Goal: Entertainment & Leisure: Browse casually

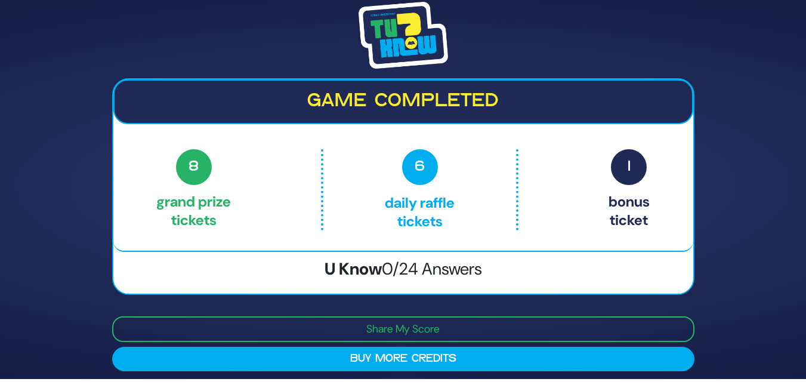
scroll to position [7, 0]
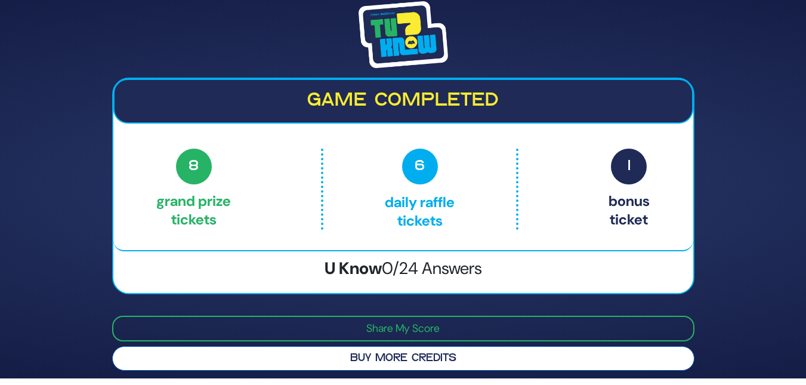
click at [380, 361] on button "Buy More Credits" at bounding box center [403, 358] width 583 height 24
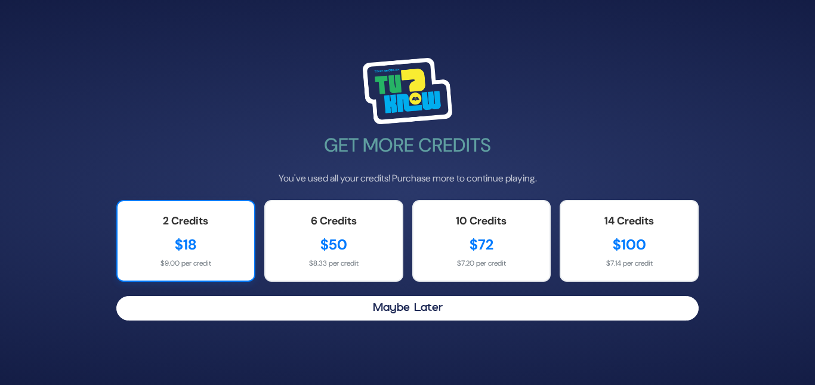
click at [186, 248] on div "$18" at bounding box center [186, 244] width 113 height 21
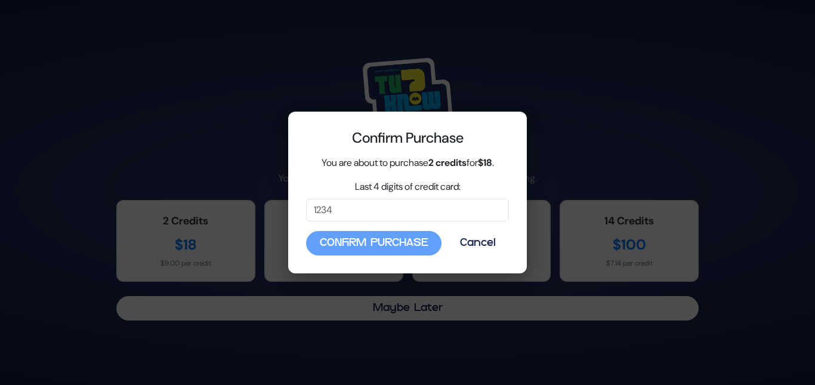
click at [374, 222] on div "Confirm Purchase You are about to purchase 2 credits for $18 . Last 4 digits of…" at bounding box center [407, 193] width 239 height 162
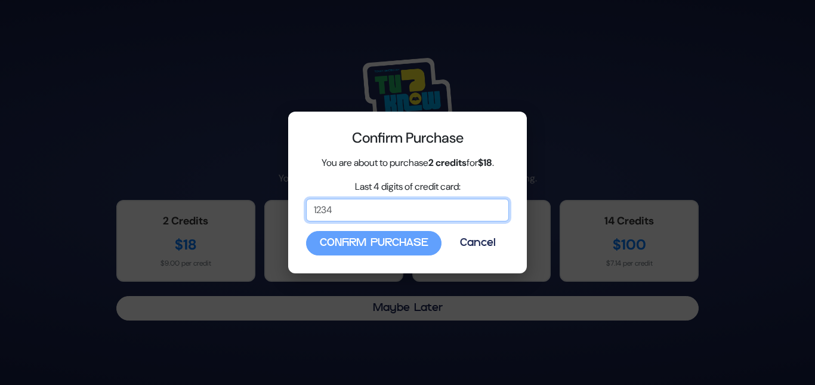
click at [368, 211] on input "Last 4 digits of credit card:" at bounding box center [407, 210] width 203 height 23
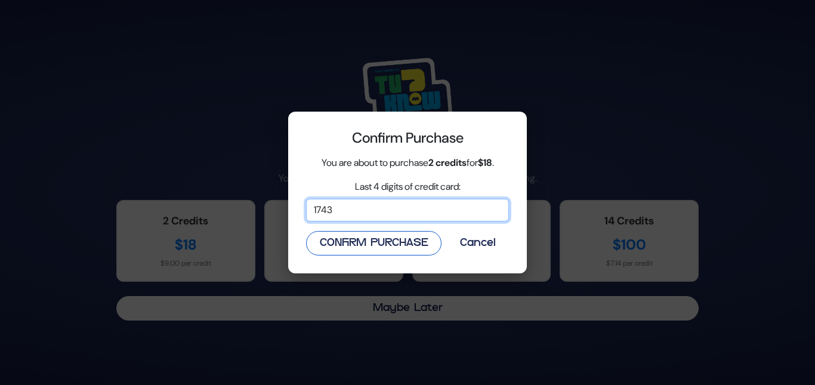
type input "1743"
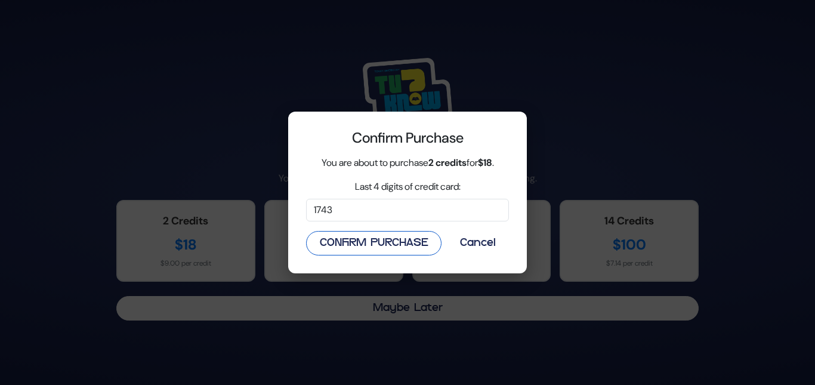
click at [368, 234] on button "Confirm Purchase" at bounding box center [374, 243] width 136 height 24
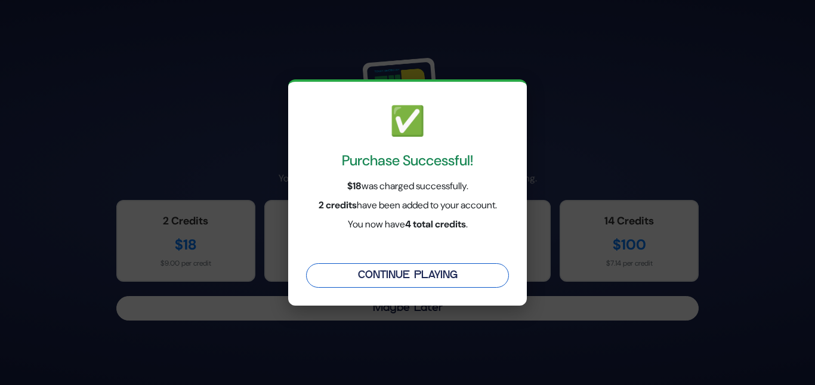
click at [395, 272] on button "Continue Playing" at bounding box center [407, 275] width 203 height 24
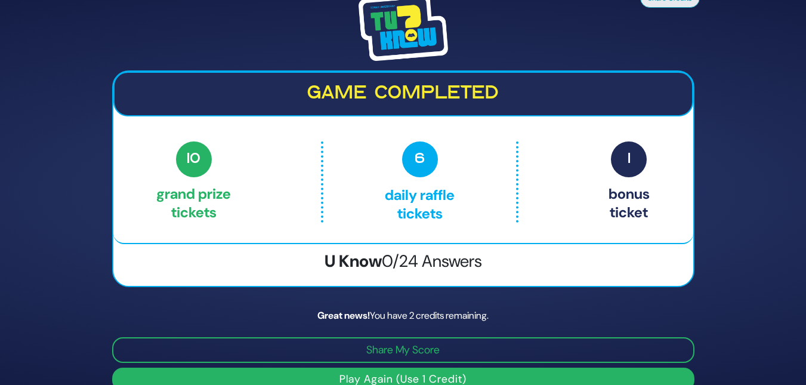
click at [381, 370] on button "Play Again (Use 1 Credit)" at bounding box center [403, 379] width 583 height 23
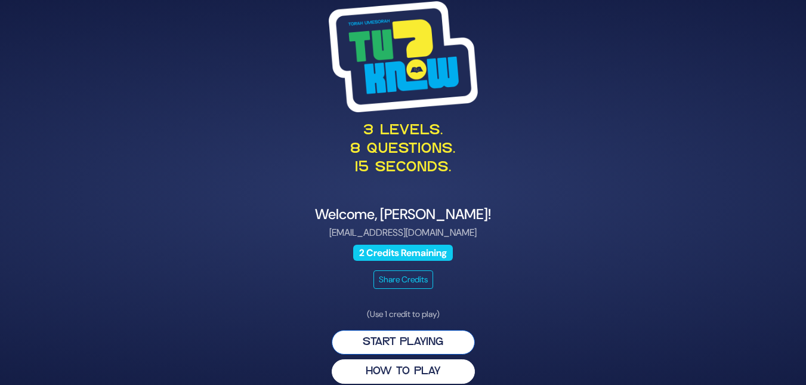
click at [384, 341] on button "Start Playing" at bounding box center [403, 342] width 143 height 24
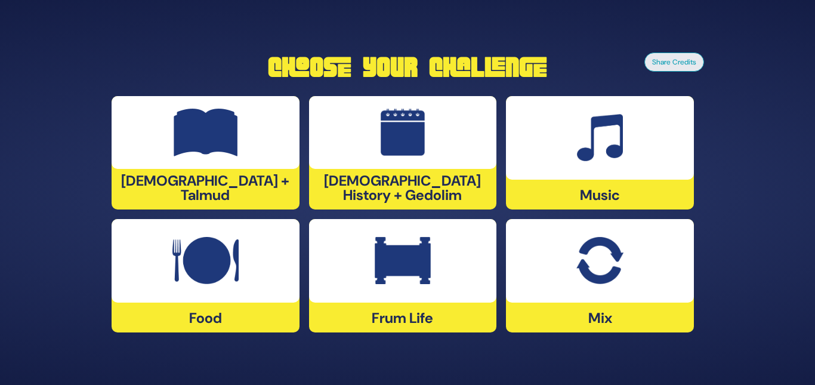
click at [611, 156] on img at bounding box center [600, 138] width 46 height 48
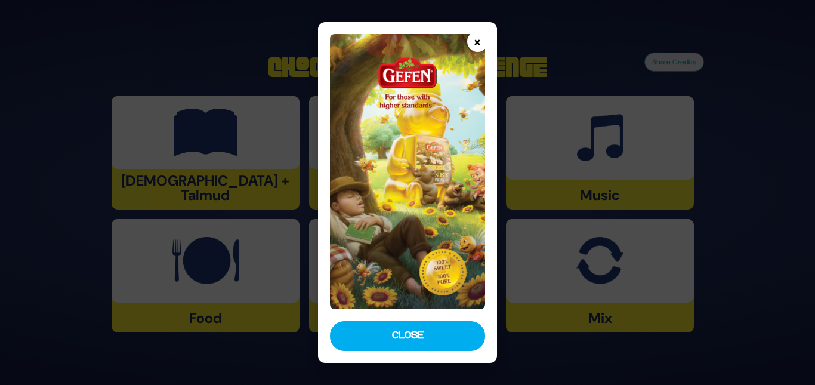
click at [472, 39] on button "×" at bounding box center [477, 41] width 21 height 21
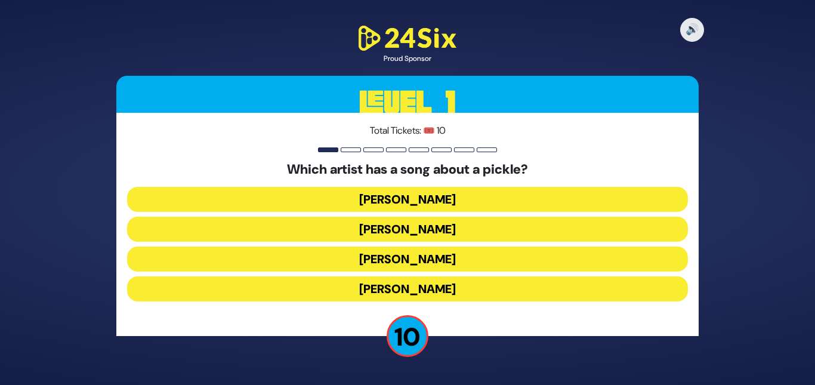
click at [407, 217] on button "Joey Newcomb" at bounding box center [407, 229] width 561 height 25
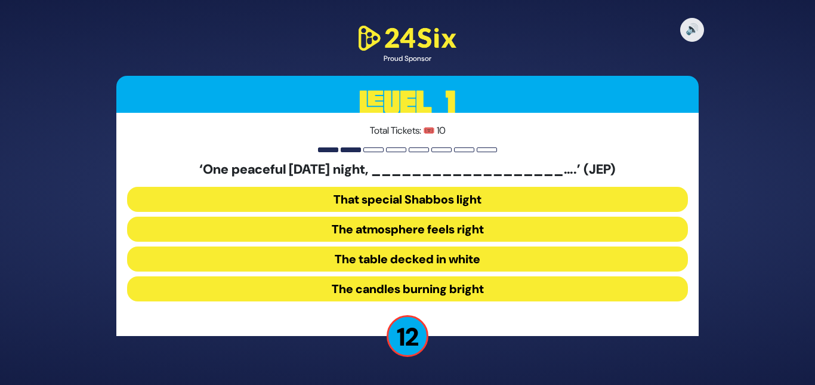
click at [414, 276] on button "The table decked in white" at bounding box center [407, 288] width 561 height 25
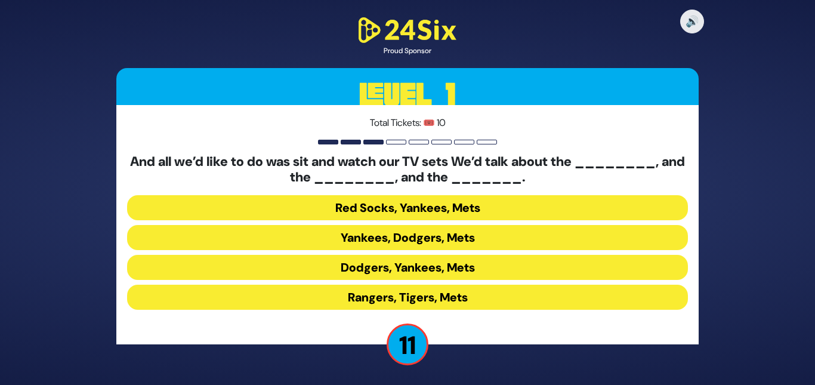
click at [395, 255] on button "Yankees, Dodgers, Mets" at bounding box center [407, 267] width 561 height 25
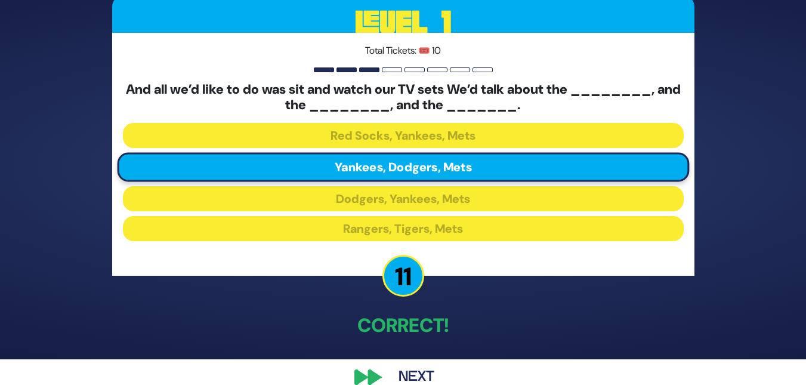
scroll to position [46, 0]
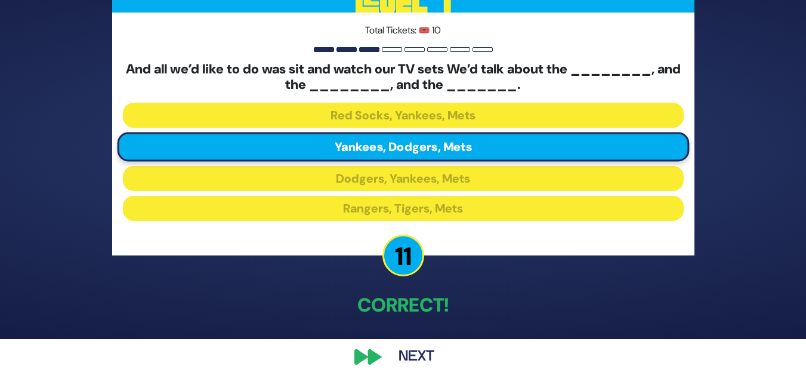
click at [408, 360] on button "Next" at bounding box center [416, 356] width 69 height 27
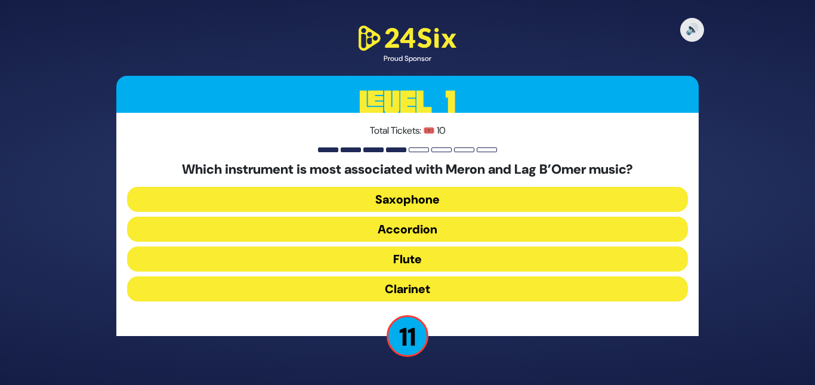
click at [393, 285] on button "Clarinet" at bounding box center [407, 288] width 561 height 25
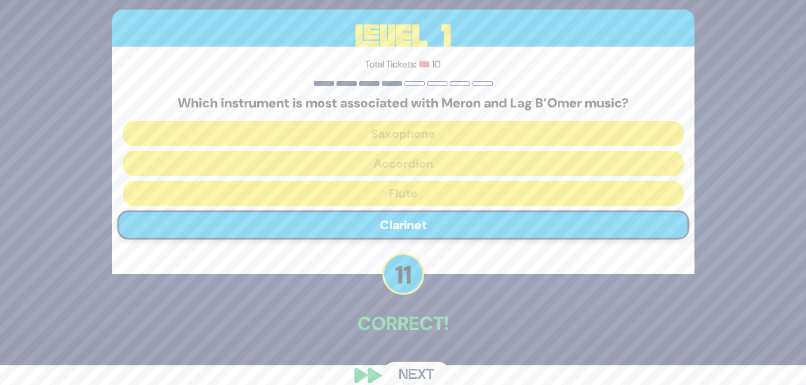
scroll to position [38, 0]
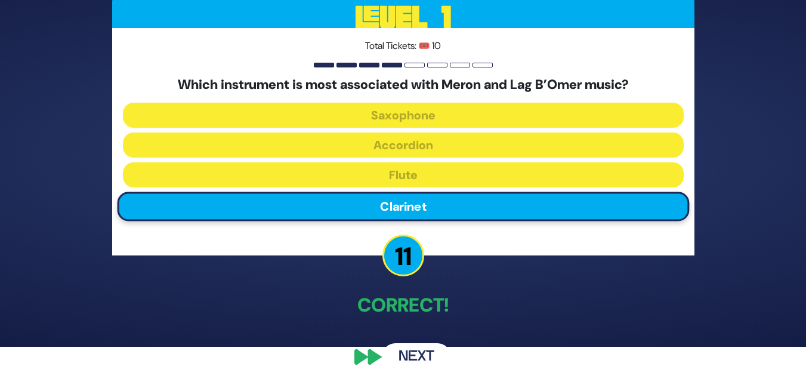
click at [411, 350] on button "Next" at bounding box center [416, 356] width 69 height 27
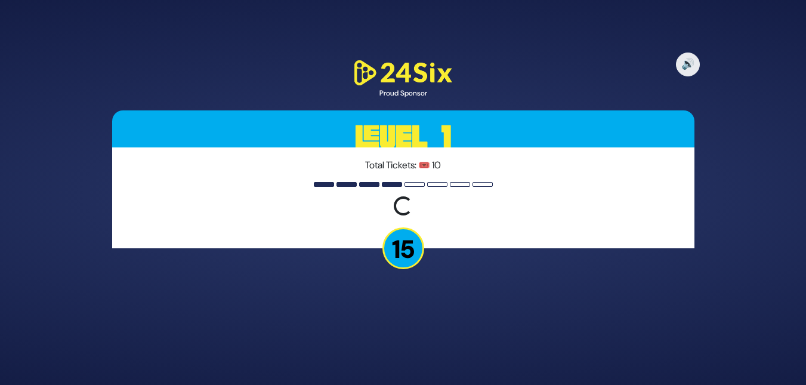
scroll to position [0, 0]
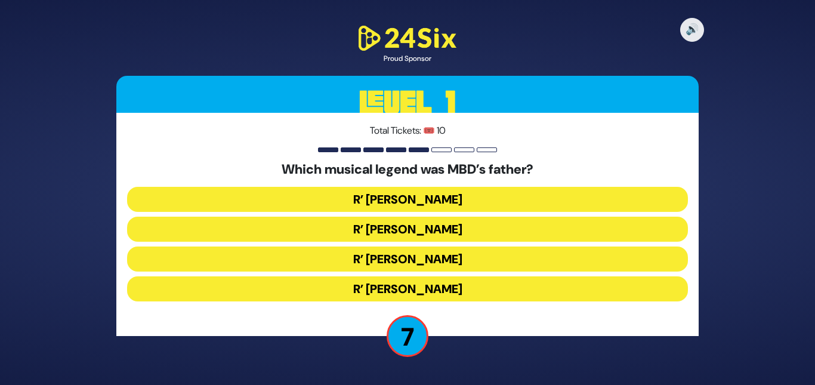
click at [415, 289] on button "R’ Shlomo Werdyger" at bounding box center [407, 288] width 561 height 25
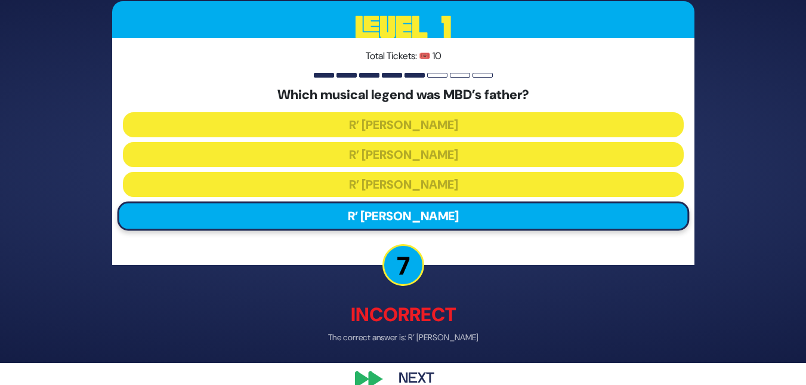
scroll to position [44, 0]
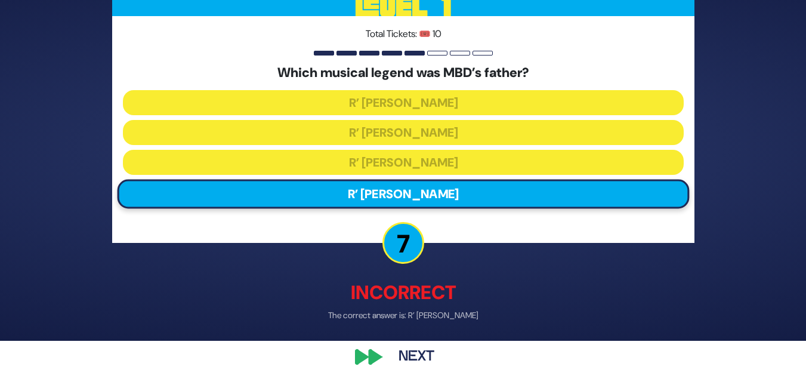
click at [407, 352] on button "Next" at bounding box center [416, 356] width 69 height 27
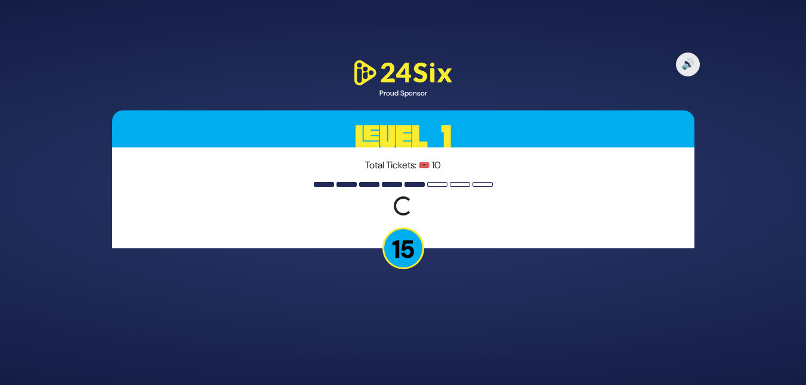
scroll to position [0, 0]
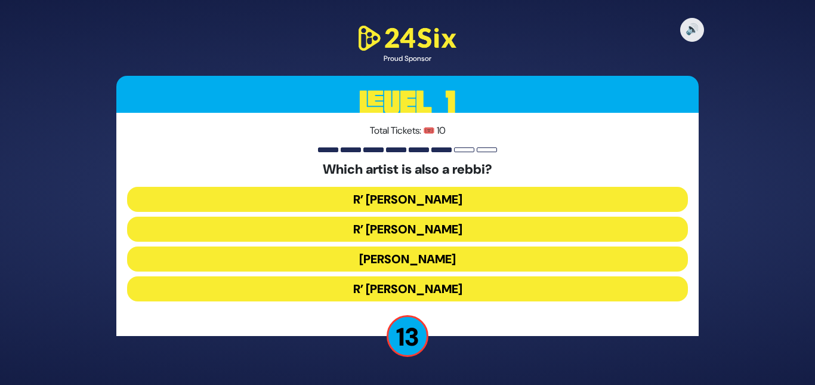
click at [379, 293] on button "R’ Baruch Levine" at bounding box center [407, 288] width 561 height 25
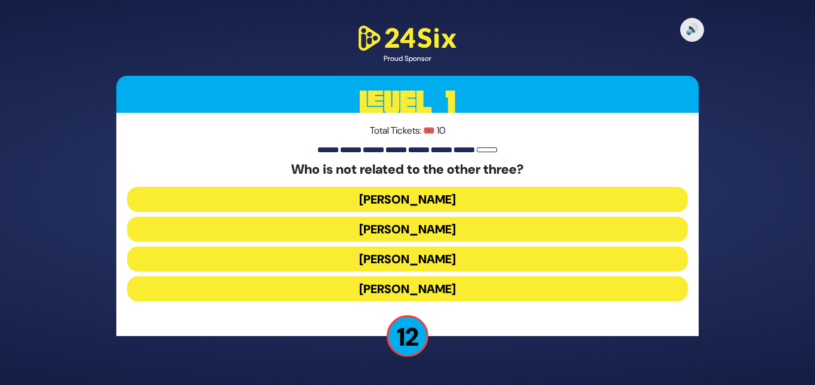
click at [412, 285] on button "Shie Fried" at bounding box center [407, 288] width 561 height 25
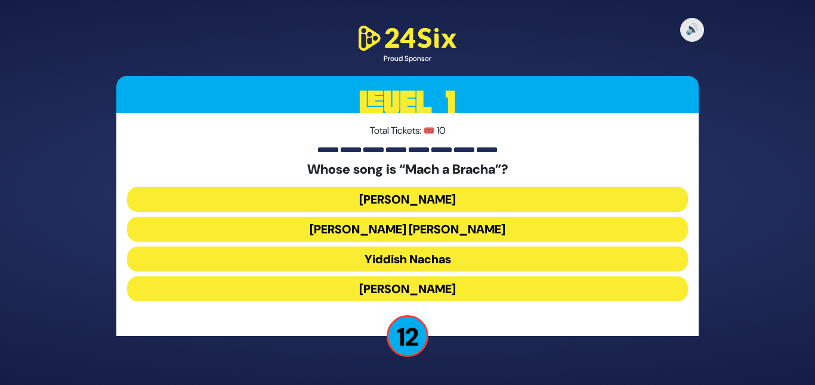
click at [394, 247] on button "Shmueli Ungar" at bounding box center [407, 259] width 561 height 25
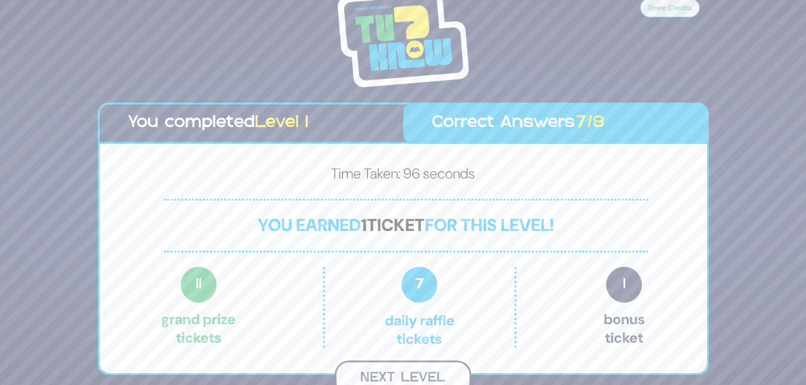
click at [401, 371] on button "Next Level" at bounding box center [403, 378] width 137 height 35
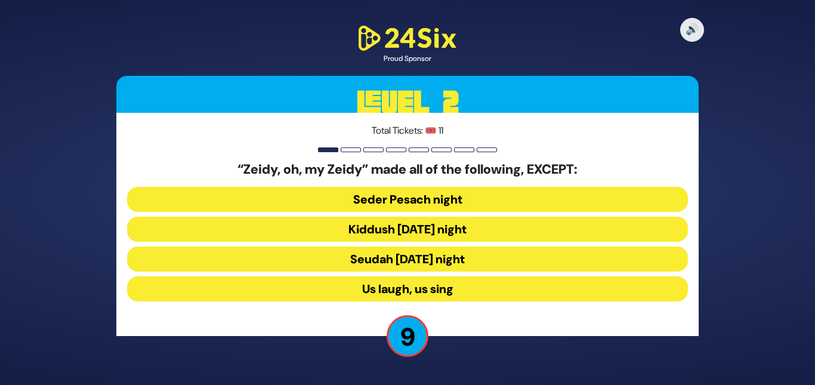
click at [418, 276] on button "Seudah Friday night" at bounding box center [407, 288] width 561 height 25
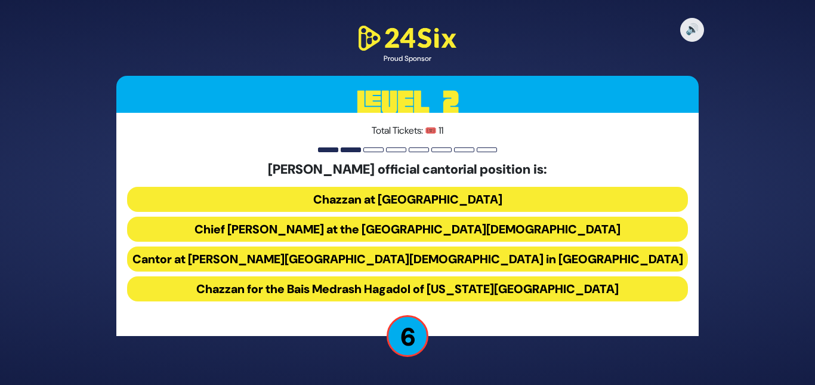
click at [393, 247] on button "Chief Cantor at the Park East Synagogue" at bounding box center [407, 259] width 561 height 25
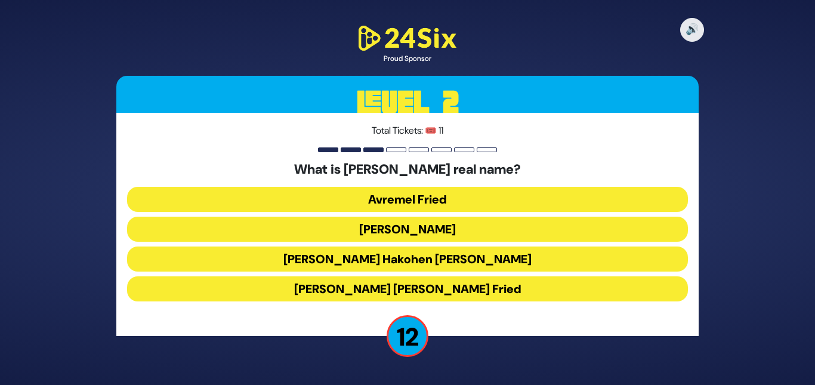
click at [404, 247] on button "Avraham Friedman" at bounding box center [407, 259] width 561 height 25
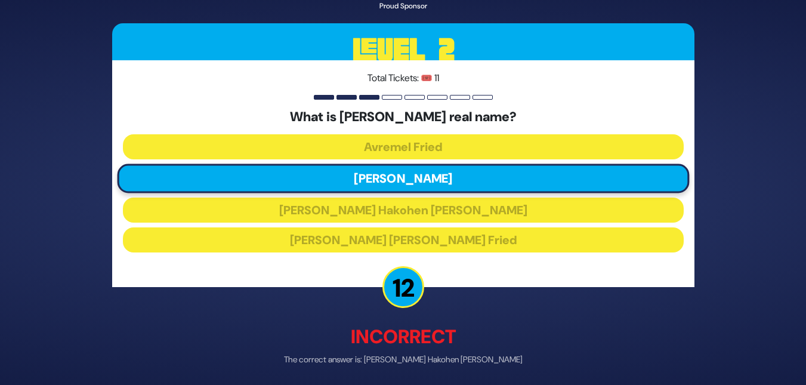
click at [804, 359] on div "🔊 Proud Sponsor Level 2 Total Tickets: 🎟️ 11 What is Avraham Fried’s real name?…" at bounding box center [403, 192] width 806 height 385
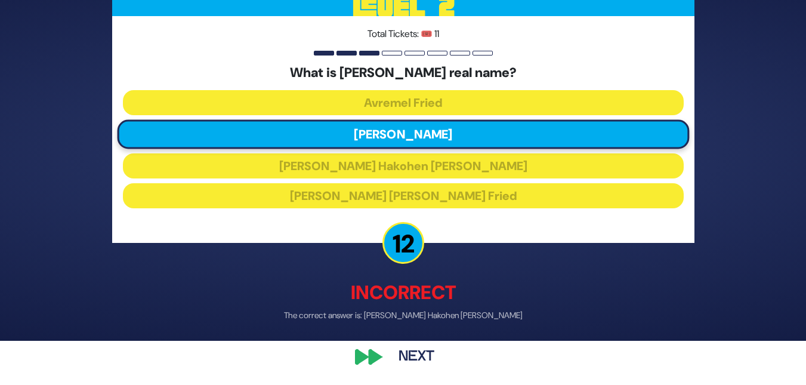
click at [401, 355] on button "Next" at bounding box center [416, 356] width 69 height 27
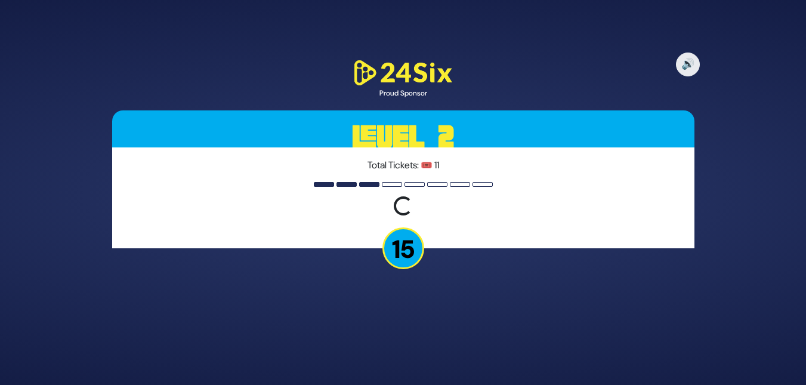
scroll to position [0, 0]
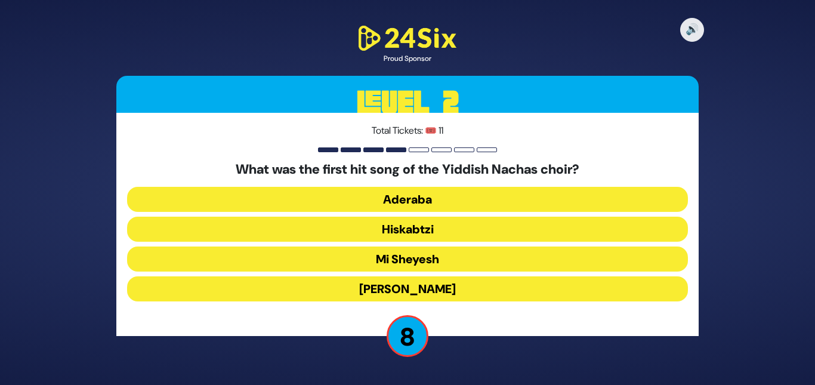
click at [406, 247] on button "Hiskabtzi" at bounding box center [407, 259] width 561 height 25
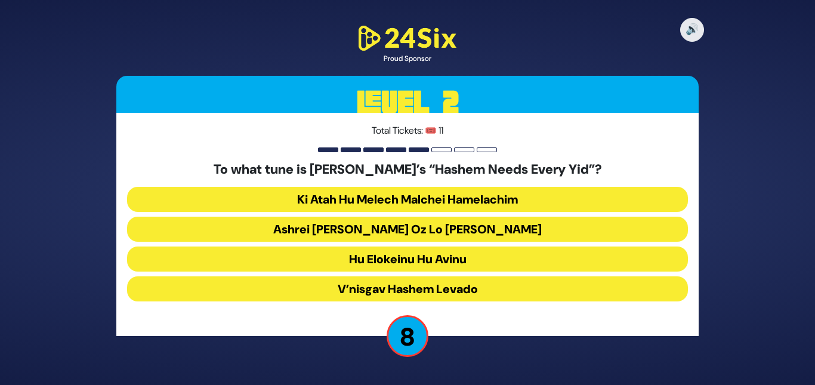
click at [419, 247] on button "Ashrei Adam Oz Lo Bach" at bounding box center [407, 259] width 561 height 25
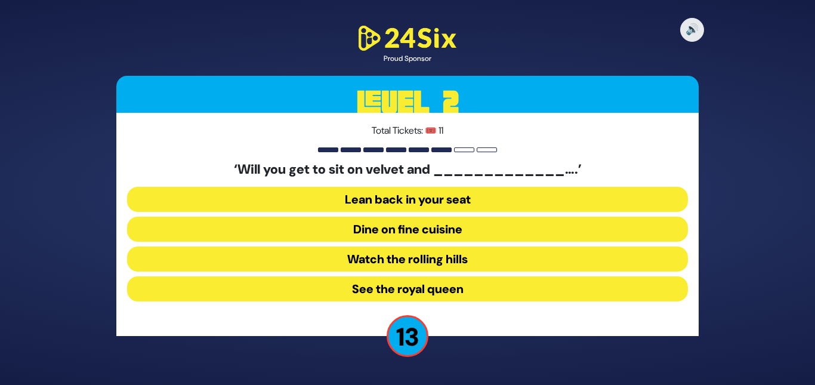
click at [419, 247] on button "Dine on fine cuisine" at bounding box center [407, 259] width 561 height 25
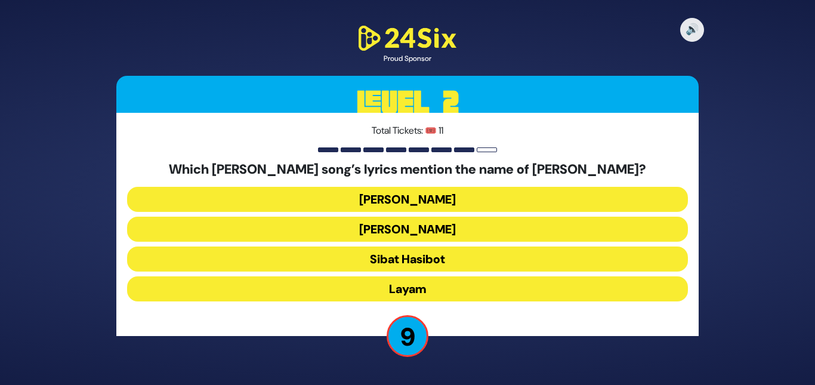
click at [408, 217] on button "Halev Sheli" at bounding box center [407, 229] width 561 height 25
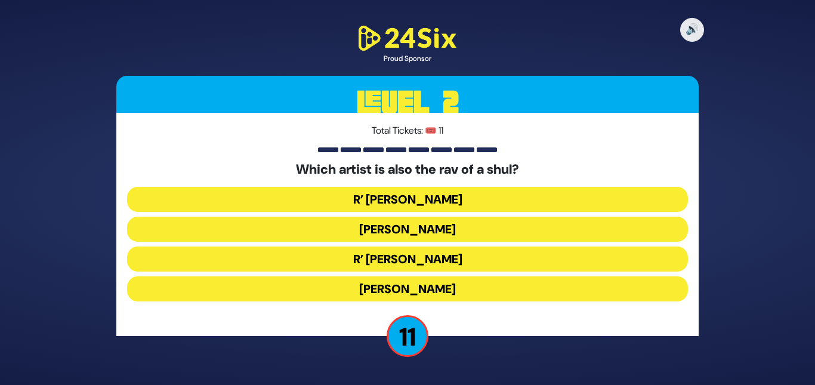
click at [389, 247] on button "Beri Weber" at bounding box center [407, 259] width 561 height 25
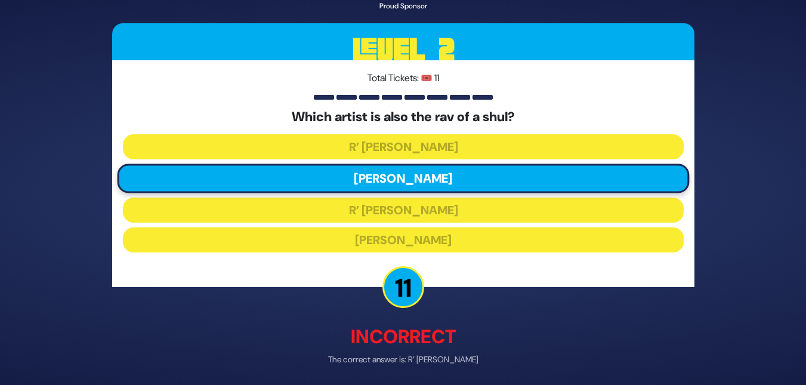
scroll to position [44, 0]
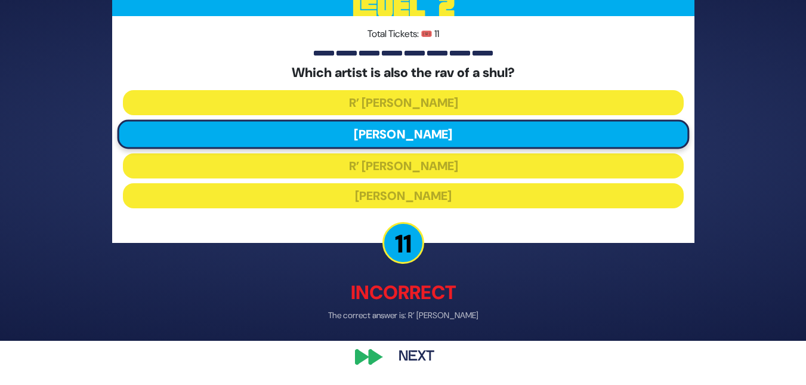
click at [410, 347] on button "Next" at bounding box center [416, 356] width 69 height 27
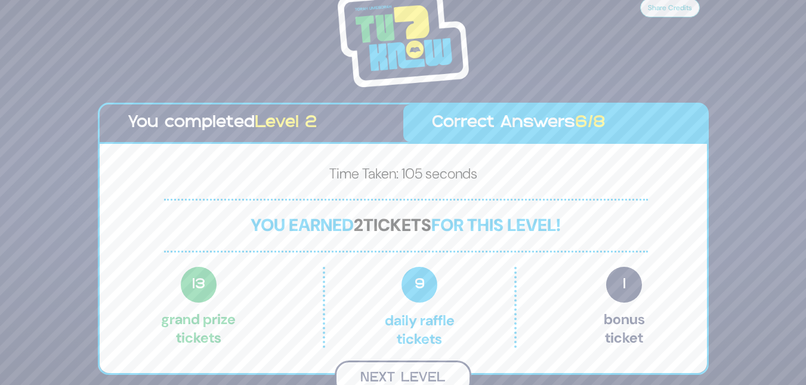
click at [427, 367] on button "Next Level" at bounding box center [403, 378] width 137 height 35
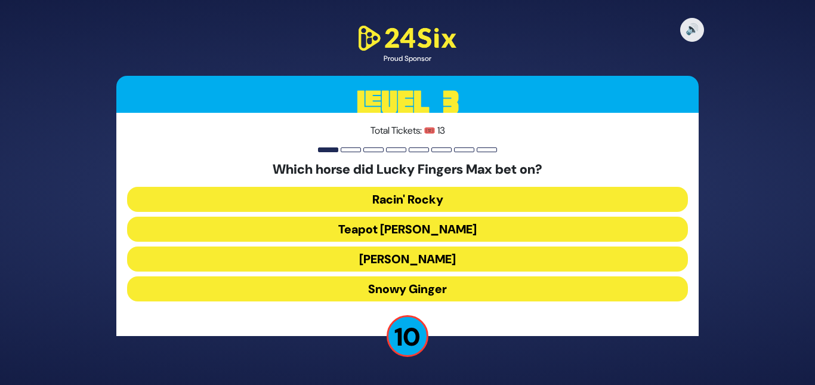
click at [404, 276] on button "Tiger Malone" at bounding box center [407, 288] width 561 height 25
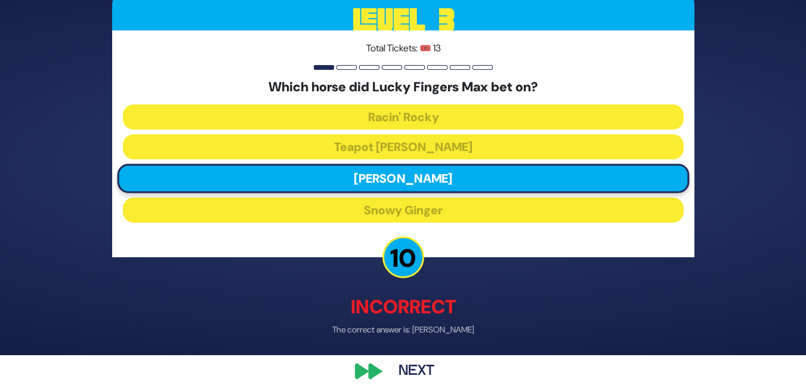
scroll to position [44, 0]
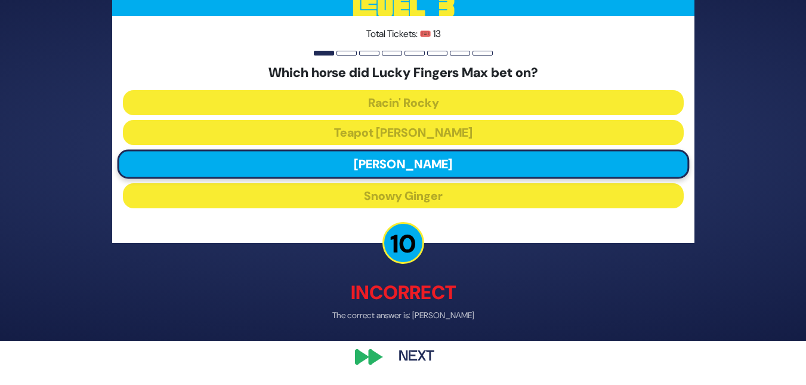
click at [421, 358] on button "Next" at bounding box center [416, 356] width 69 height 27
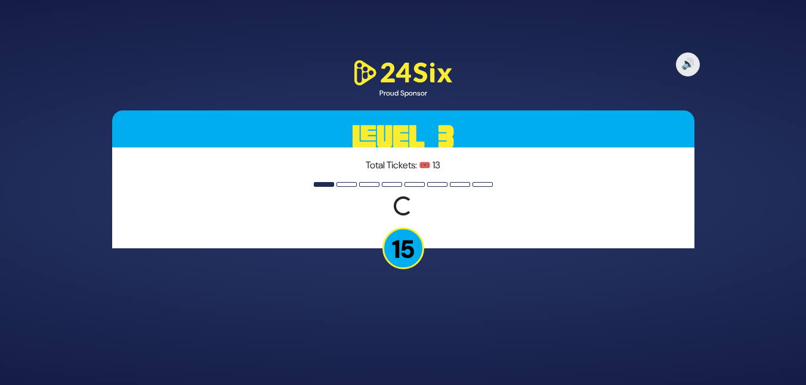
scroll to position [0, 0]
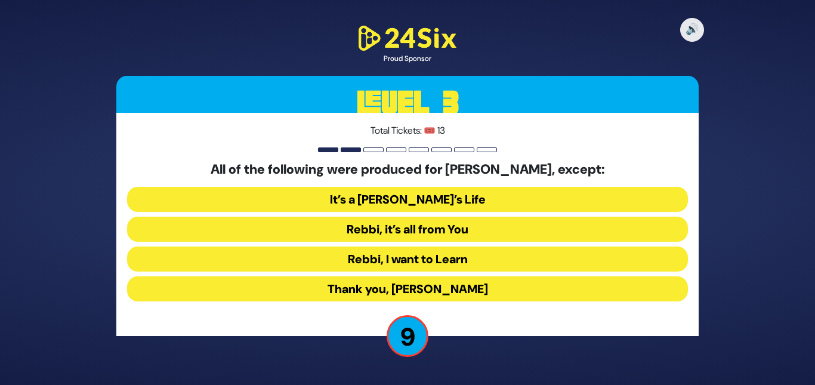
click at [422, 276] on button "Rebbi, I want to Learn" at bounding box center [407, 288] width 561 height 25
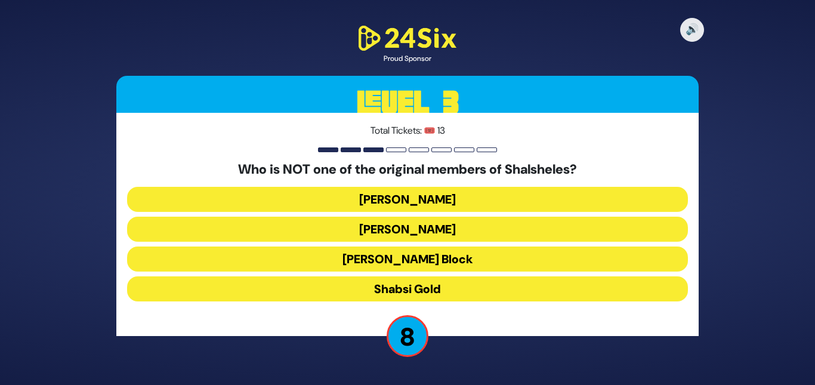
click at [443, 288] on button "Shabsi Gold" at bounding box center [407, 288] width 561 height 25
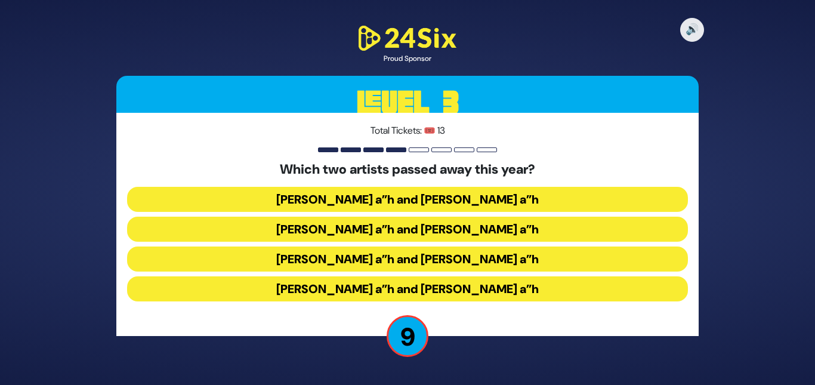
click at [400, 217] on button "Yigal Calek a”h and Avi Piamenta a”h" at bounding box center [407, 229] width 561 height 25
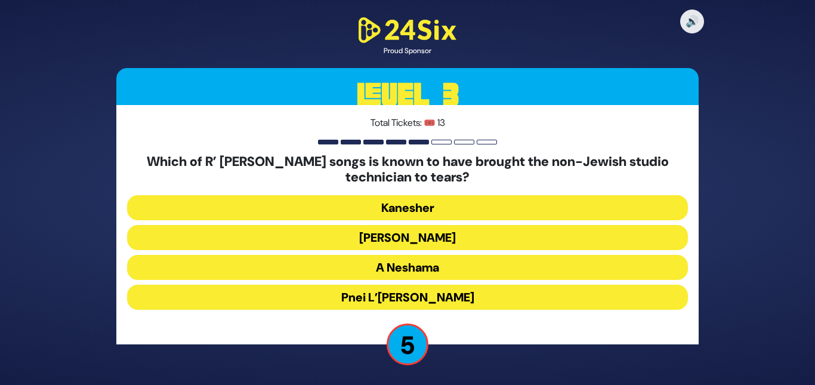
click at [422, 298] on button "Pnei L’Elbon" at bounding box center [407, 297] width 561 height 25
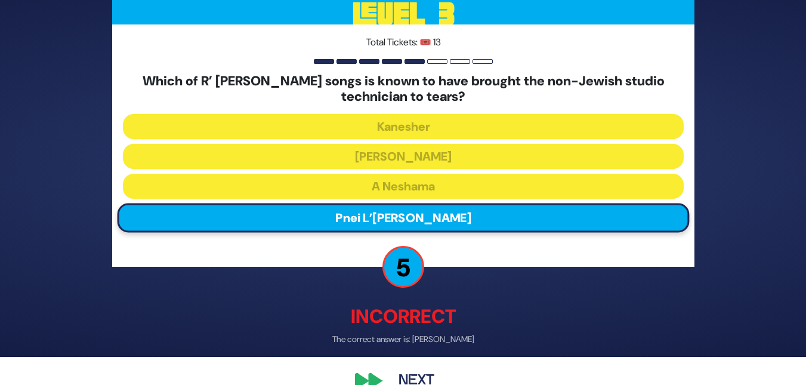
scroll to position [52, 0]
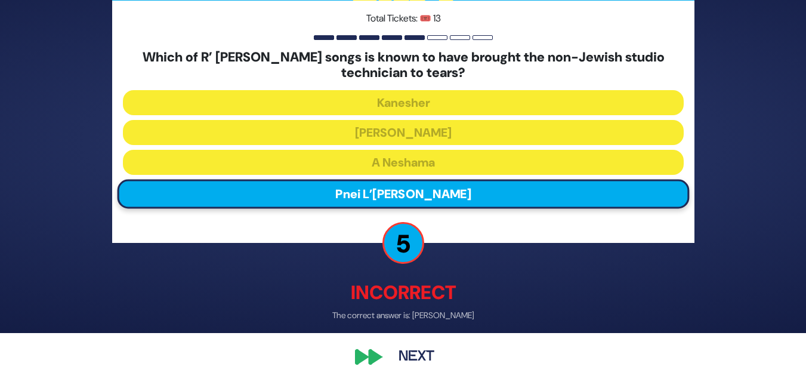
click at [427, 357] on button "Next" at bounding box center [416, 356] width 69 height 27
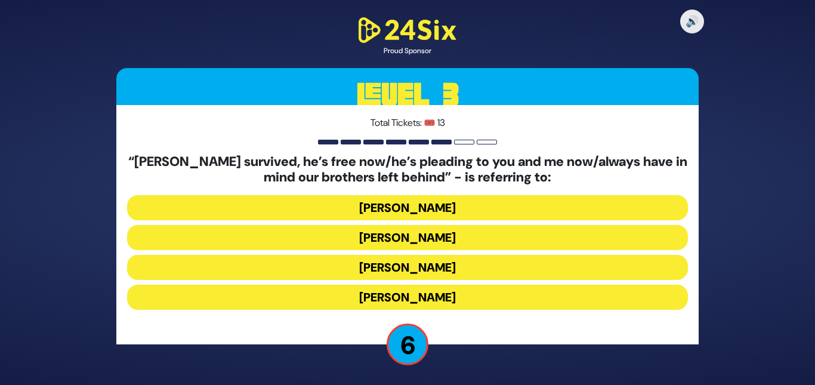
click at [404, 255] on button "Yosef Mendelovitch" at bounding box center [407, 267] width 561 height 25
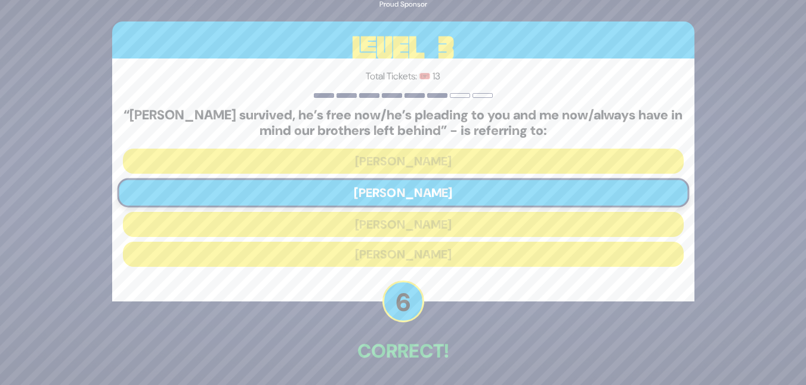
scroll to position [46, 0]
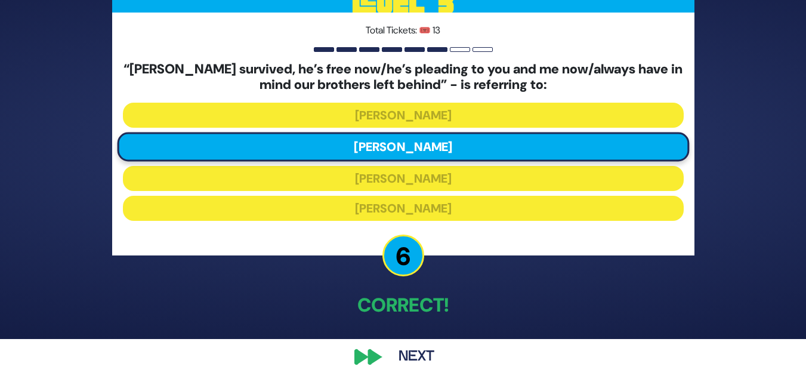
click at [420, 361] on button "Next" at bounding box center [416, 356] width 69 height 27
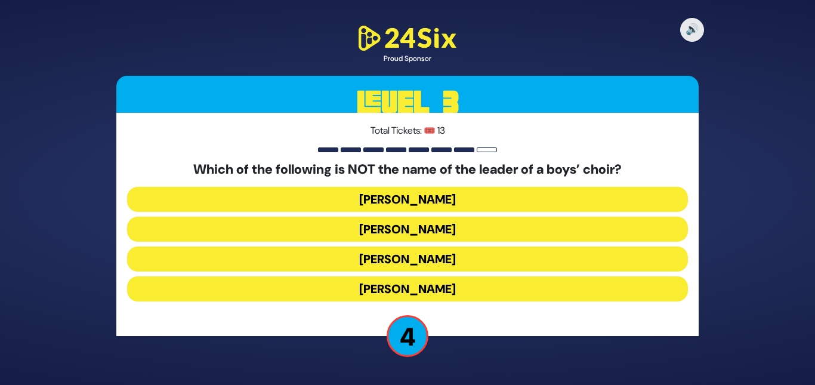
click at [407, 276] on button "[PERSON_NAME]" at bounding box center [407, 288] width 561 height 25
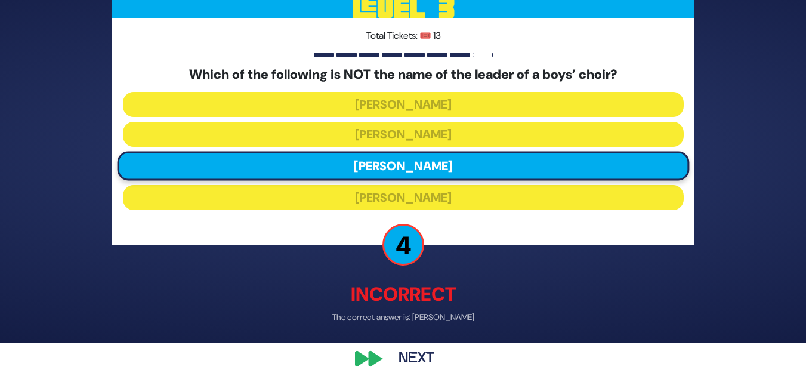
scroll to position [44, 0]
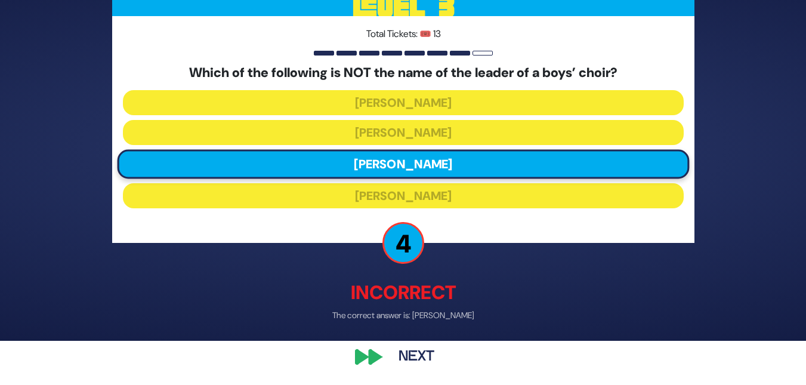
click at [423, 348] on button "Next" at bounding box center [416, 356] width 69 height 27
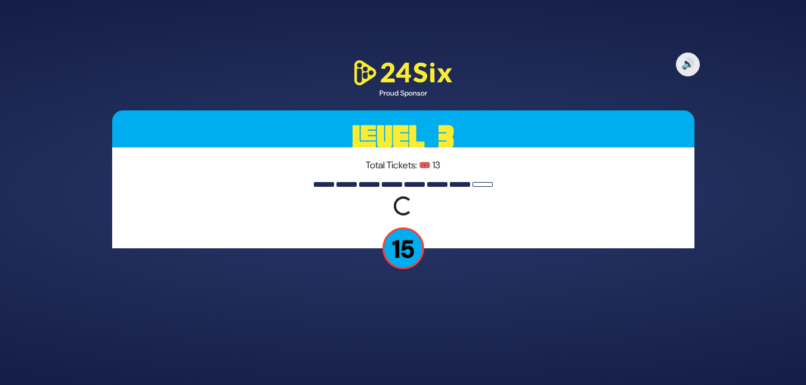
scroll to position [0, 0]
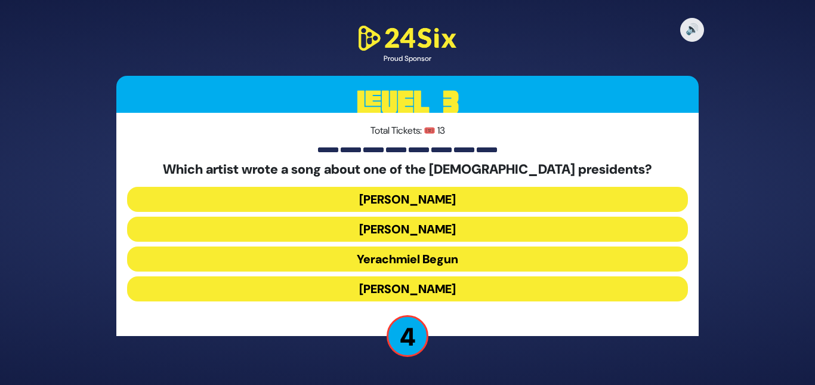
click at [397, 290] on button "Lipa Schmeltzer" at bounding box center [407, 288] width 561 height 25
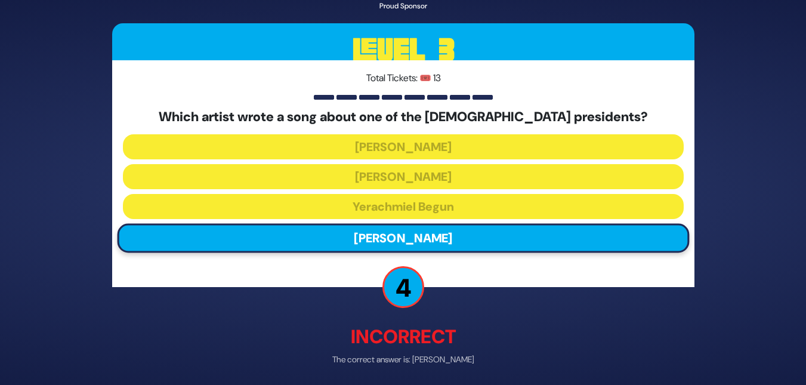
scroll to position [44, 0]
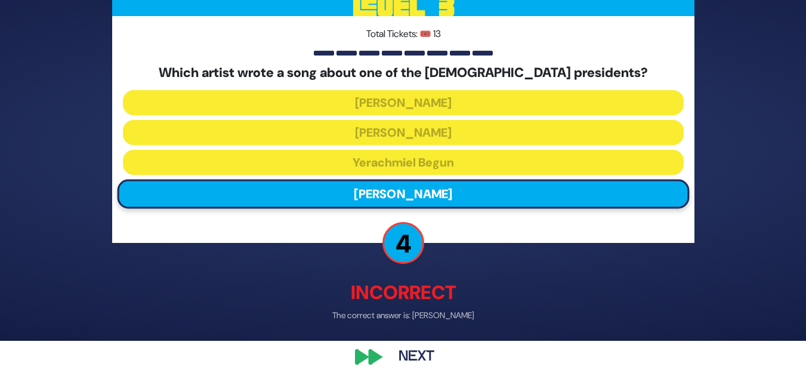
click at [413, 349] on button "Next" at bounding box center [416, 356] width 69 height 27
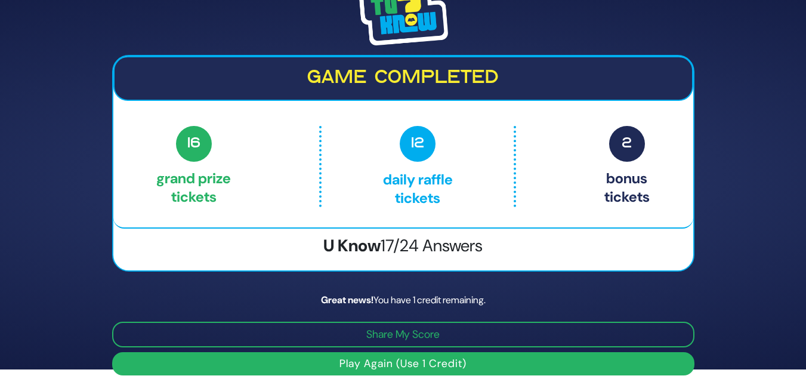
scroll to position [20, 0]
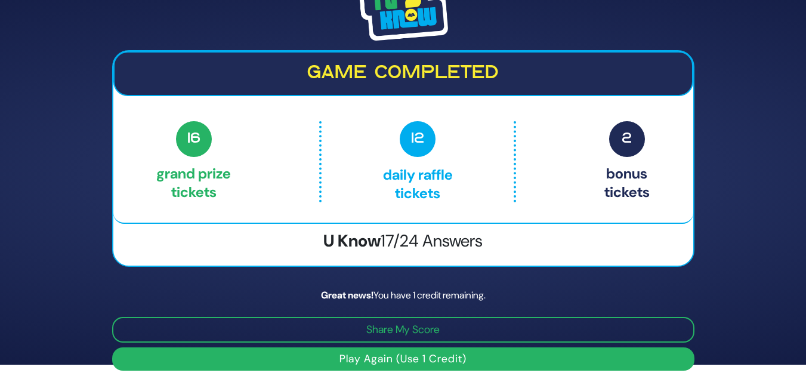
click at [417, 355] on button "Play Again (Use 1 Credit)" at bounding box center [403, 358] width 583 height 23
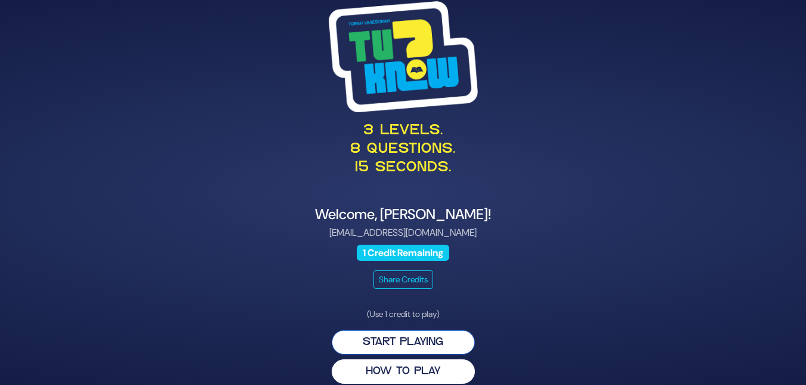
click at [411, 340] on button "Start Playing" at bounding box center [403, 342] width 143 height 24
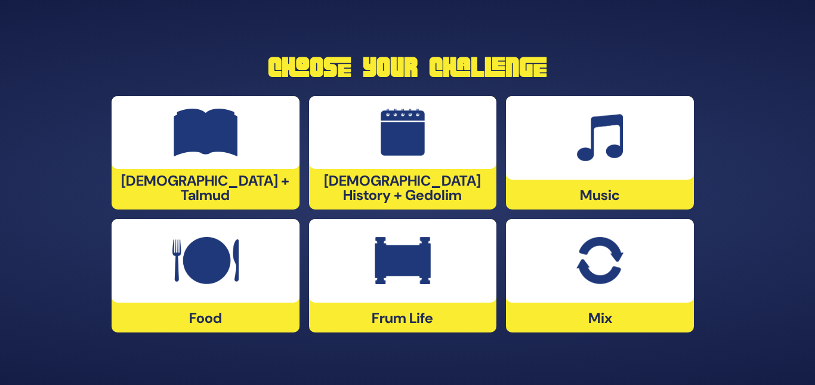
click at [599, 162] on div at bounding box center [600, 138] width 188 height 84
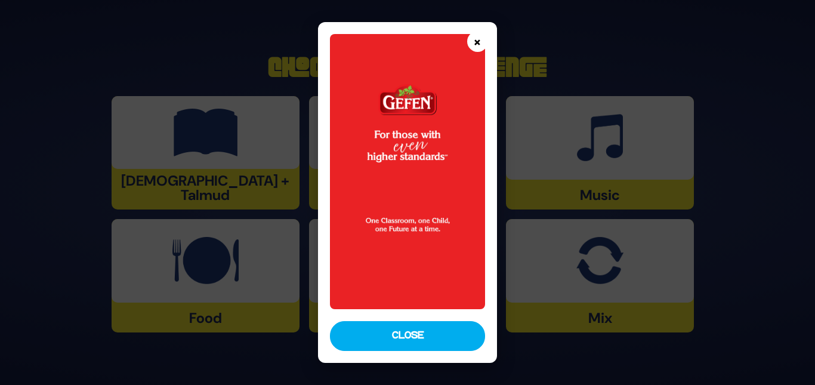
click at [478, 48] on button "×" at bounding box center [477, 41] width 21 height 21
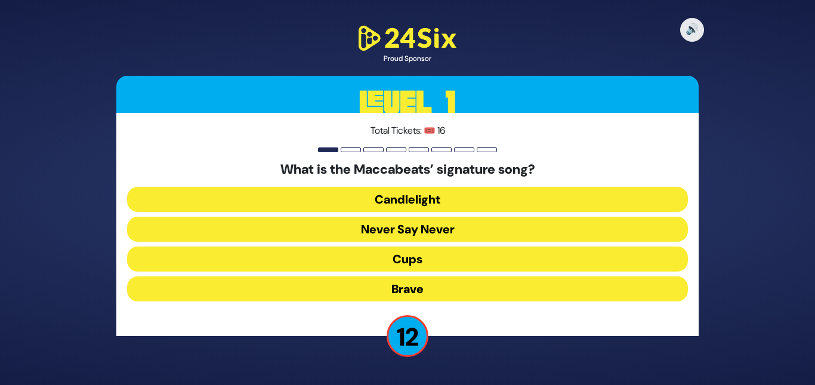
click at [414, 217] on button "Candlelight" at bounding box center [407, 229] width 561 height 25
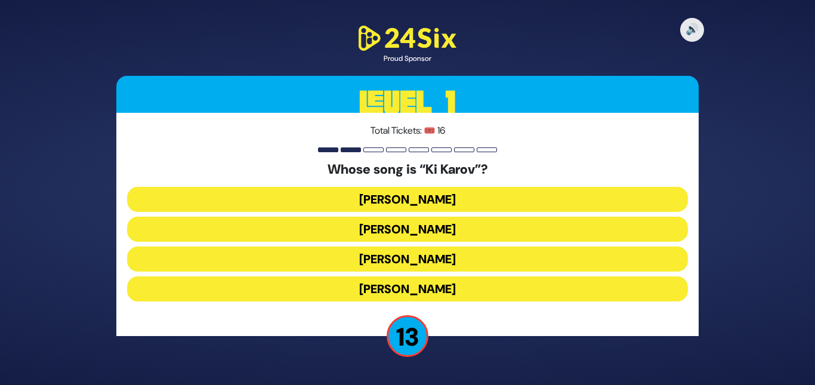
click at [407, 247] on button "[PERSON_NAME]" at bounding box center [407, 259] width 561 height 25
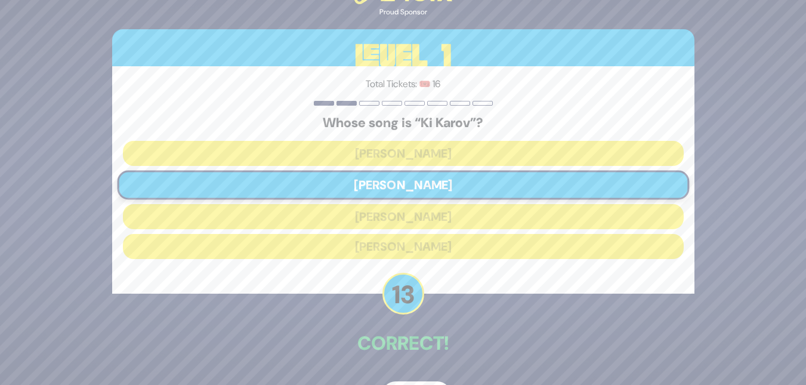
click at [408, 380] on div "🔊 Proud Sponsor Level 1 Total Tickets: 🎟️ 16 Whose song is “[PERSON_NAME]”? [PE…" at bounding box center [403, 192] width 611 height 461
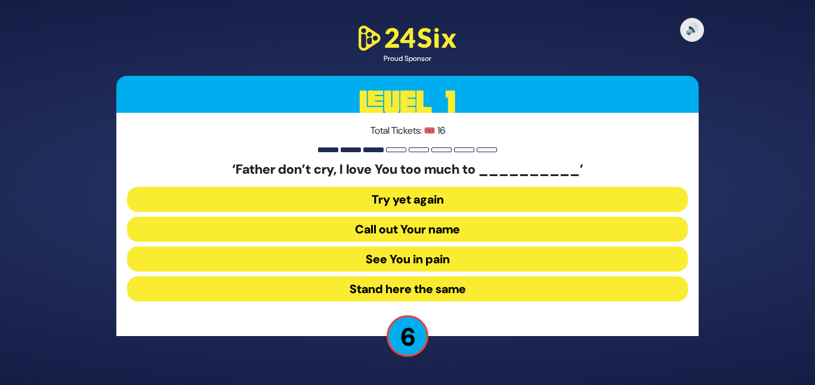
click at [404, 276] on button "See You in pain" at bounding box center [407, 288] width 561 height 25
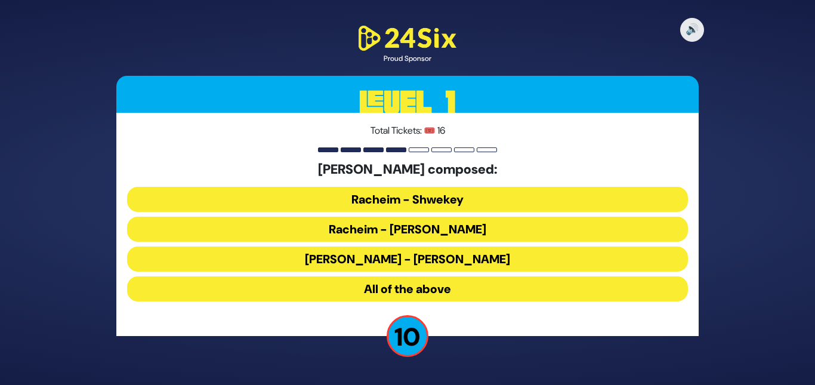
click at [383, 282] on button "All of the above" at bounding box center [407, 288] width 561 height 25
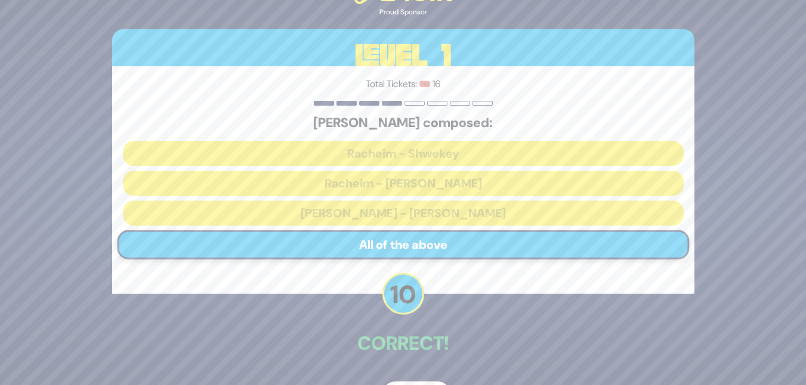
click at [400, 380] on div "🔊 Proud Sponsor Level 1 Total Tickets: 🎟️ 16 [PERSON_NAME] composed: Racheim - …" at bounding box center [403, 192] width 611 height 461
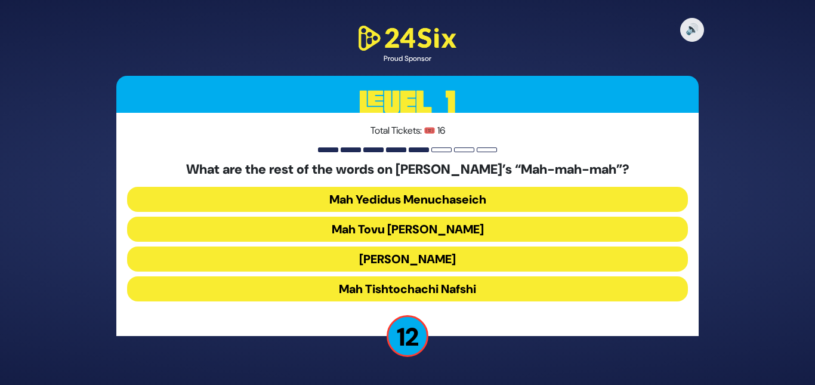
click at [402, 247] on button "Mah Tovu [PERSON_NAME]" at bounding box center [407, 259] width 561 height 25
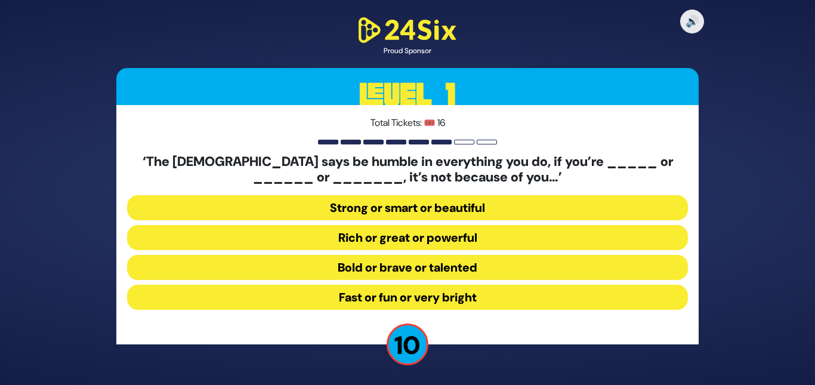
click at [410, 225] on button "Strong or smart or beautiful" at bounding box center [407, 237] width 561 height 25
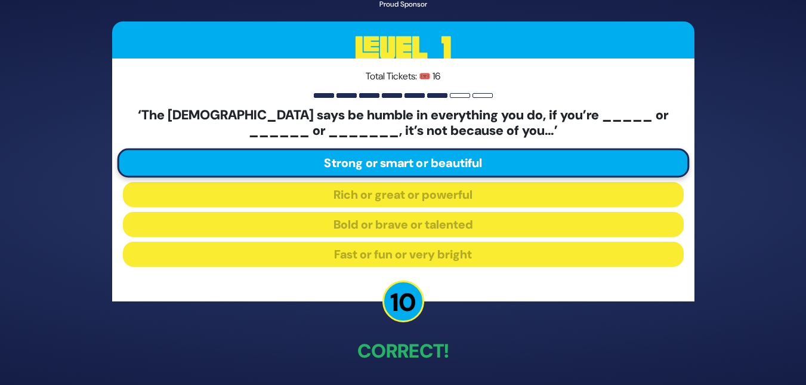
scroll to position [46, 0]
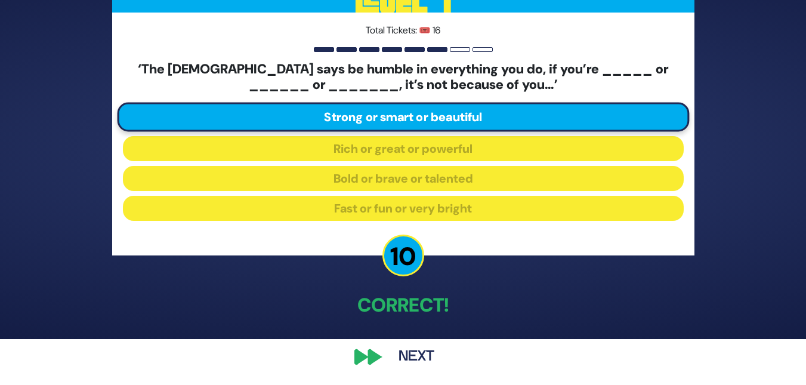
click at [428, 349] on button "Next" at bounding box center [416, 356] width 69 height 27
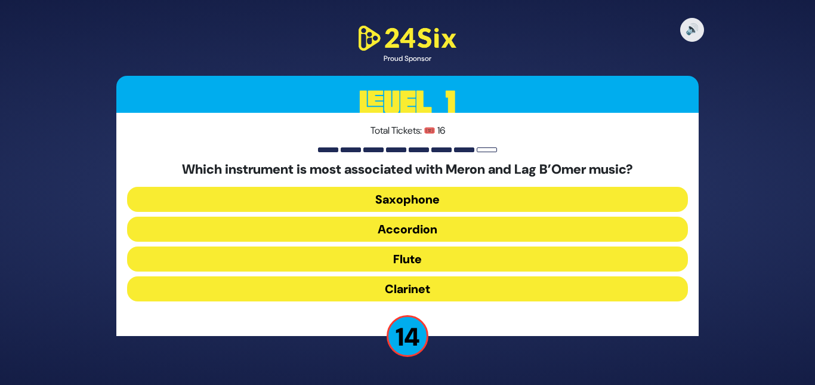
click at [395, 288] on button "Clarinet" at bounding box center [407, 288] width 561 height 25
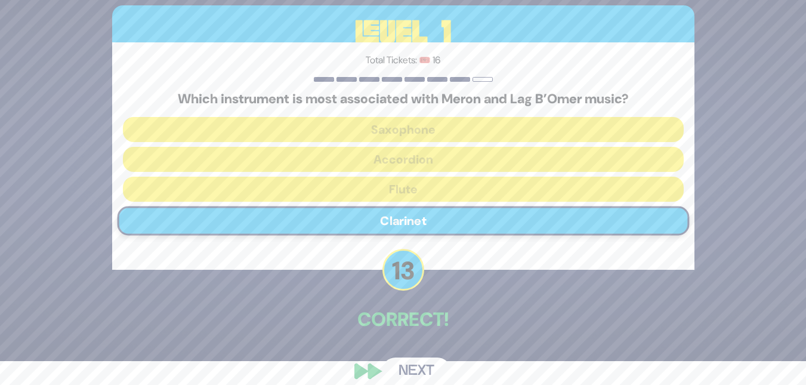
scroll to position [38, 0]
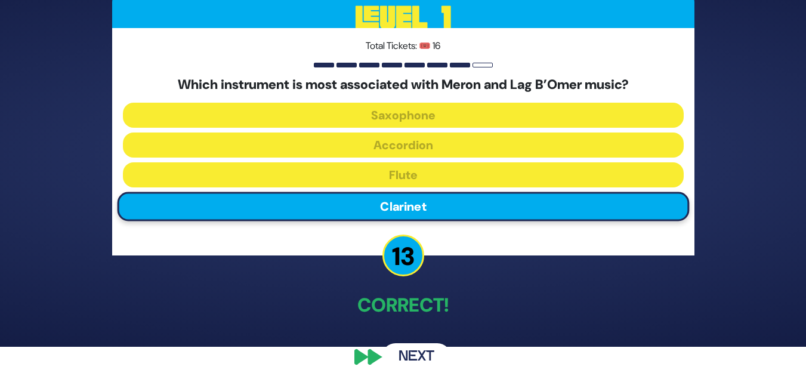
click at [420, 353] on button "Next" at bounding box center [416, 356] width 69 height 27
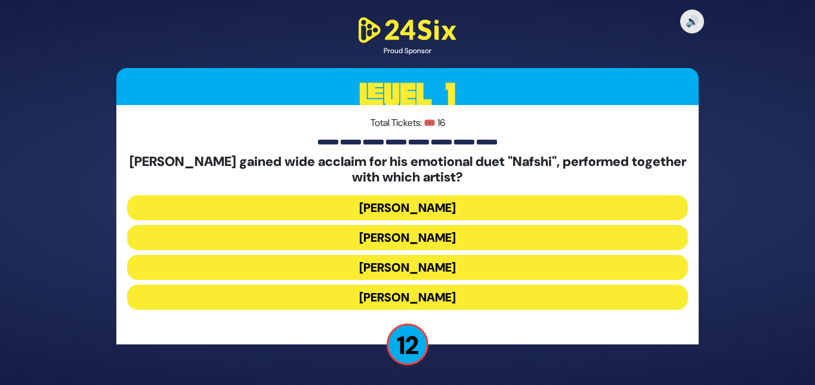
click at [408, 255] on button "[PERSON_NAME]" at bounding box center [407, 267] width 561 height 25
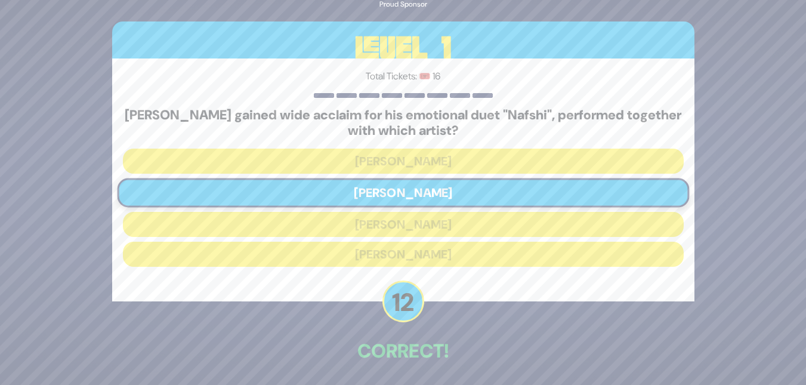
scroll to position [24, 0]
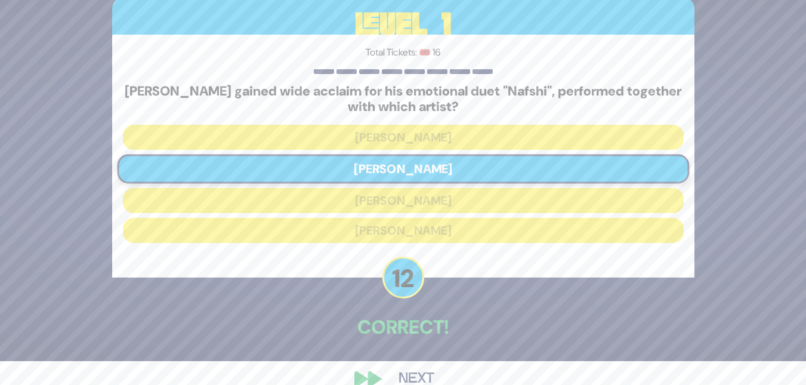
click at [408, 375] on button "Next" at bounding box center [416, 378] width 69 height 27
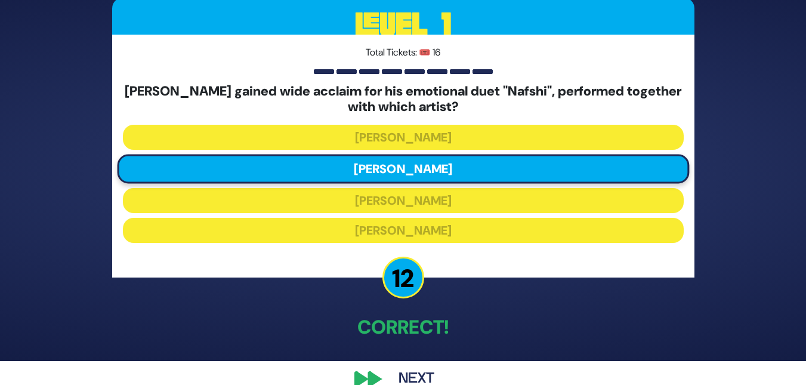
scroll to position [0, 0]
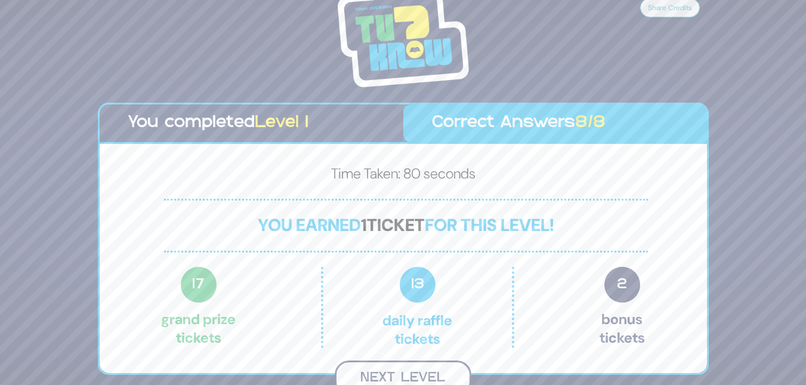
click at [408, 375] on button "Next Level" at bounding box center [403, 378] width 137 height 35
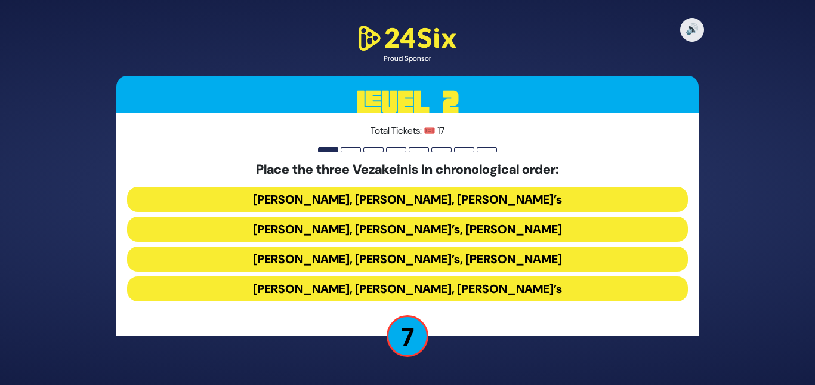
click at [398, 217] on button "[PERSON_NAME], [PERSON_NAME], [PERSON_NAME]’s" at bounding box center [407, 229] width 561 height 25
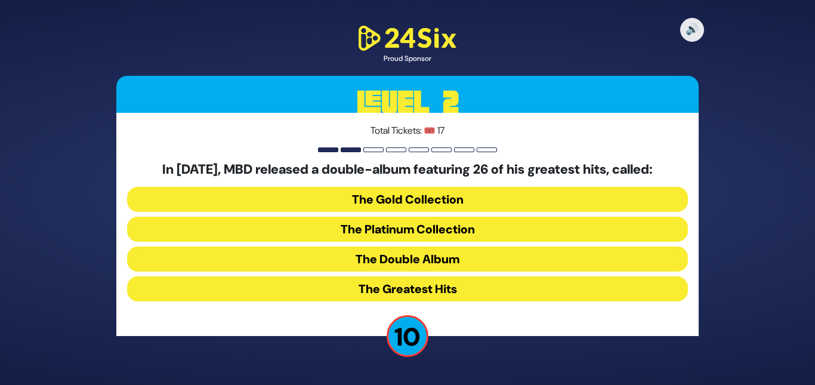
click at [403, 276] on button "The Double Album" at bounding box center [407, 288] width 561 height 25
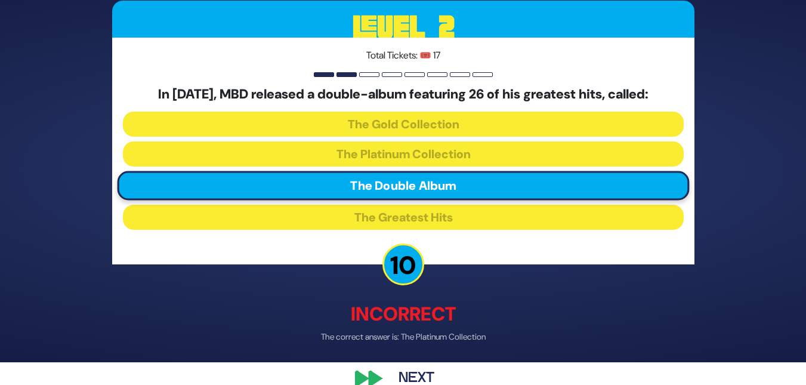
scroll to position [44, 0]
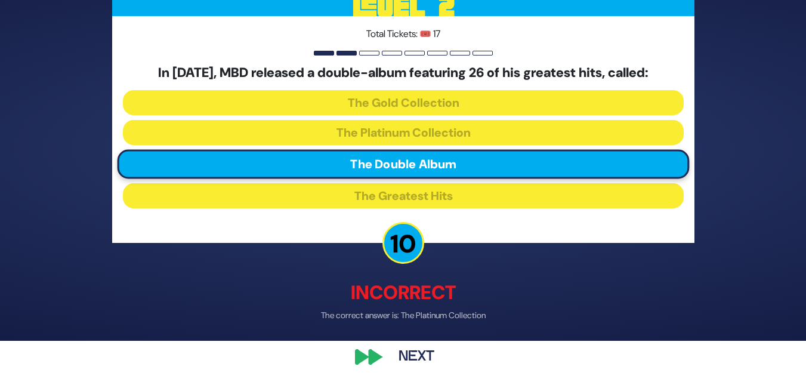
click at [426, 359] on button "Next" at bounding box center [416, 356] width 69 height 27
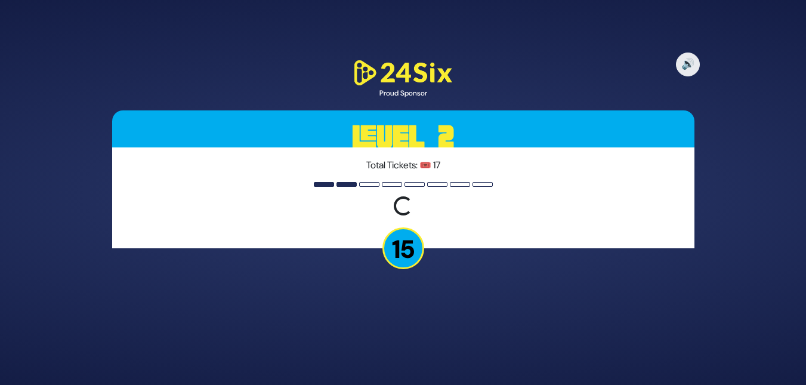
scroll to position [0, 0]
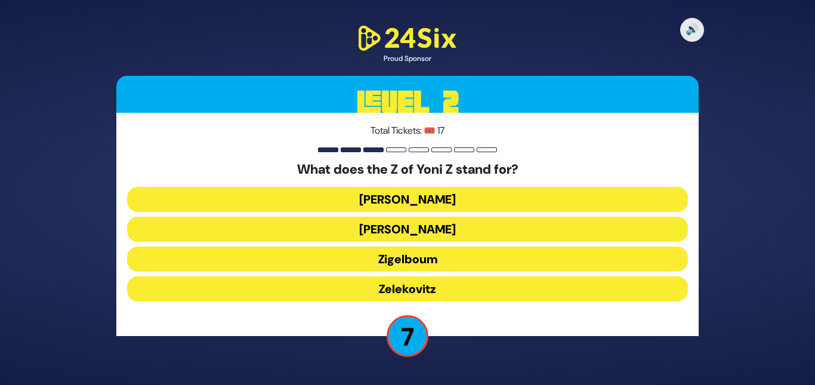
click at [445, 276] on button "Zigelboum" at bounding box center [407, 288] width 561 height 25
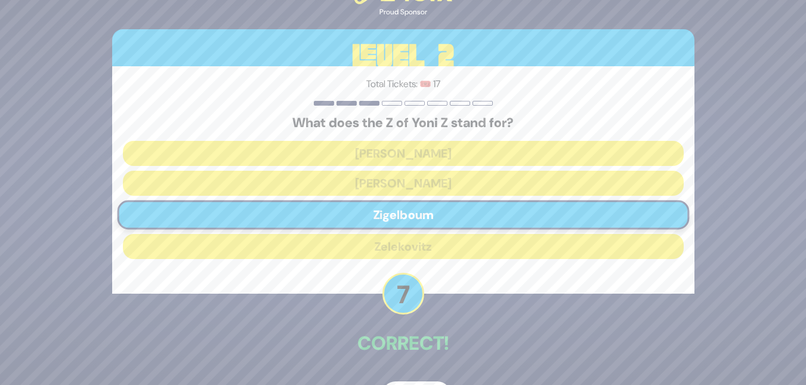
click at [424, 380] on div "🔊 Proud Sponsor Level 2 Total Tickets: 🎟️ 17 What does the Z of Yoni Z stand fo…" at bounding box center [403, 192] width 611 height 461
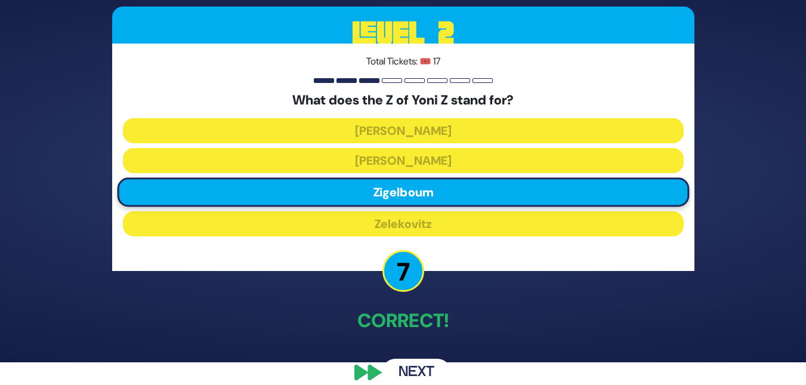
scroll to position [24, 0]
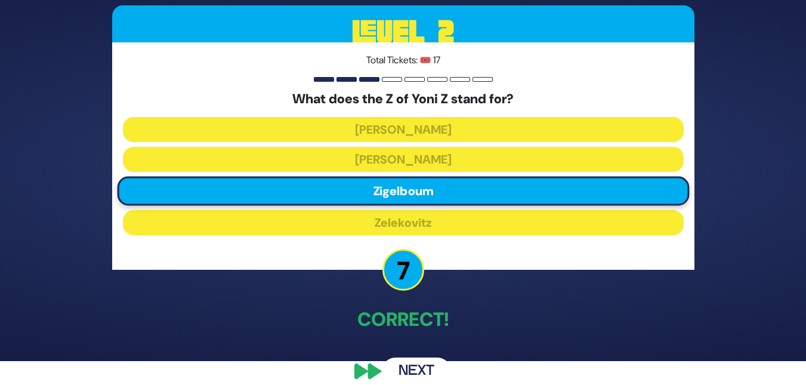
click at [417, 372] on button "Next" at bounding box center [416, 371] width 69 height 27
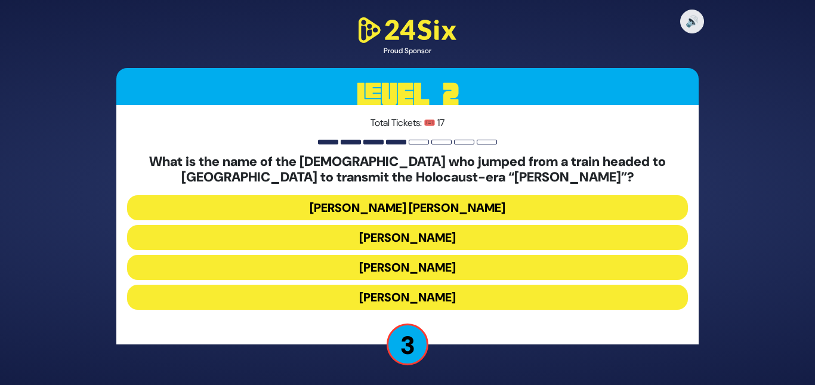
click at [408, 285] on button "[PERSON_NAME]" at bounding box center [407, 297] width 561 height 25
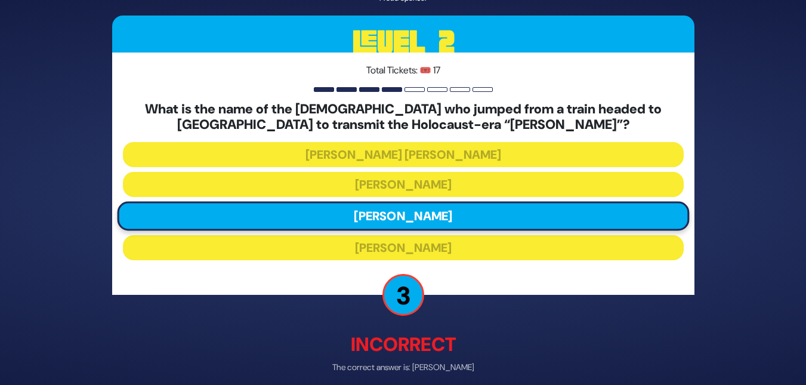
click at [803, 351] on div "🔊 Proud Sponsor Level 2 Total Tickets: 🎟️ 17 What is the name of the chassid wh…" at bounding box center [403, 192] width 806 height 385
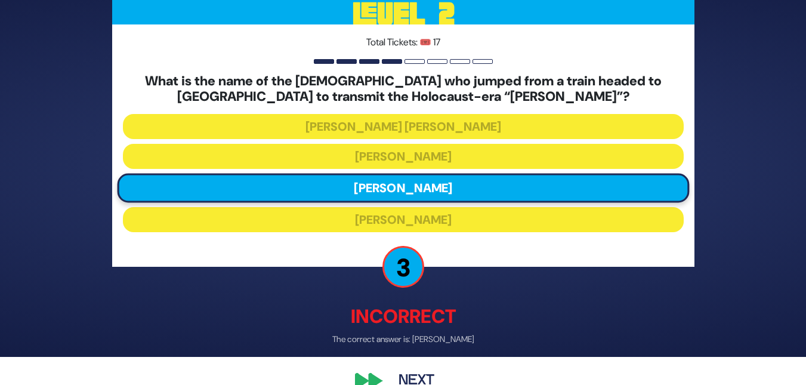
scroll to position [52, 0]
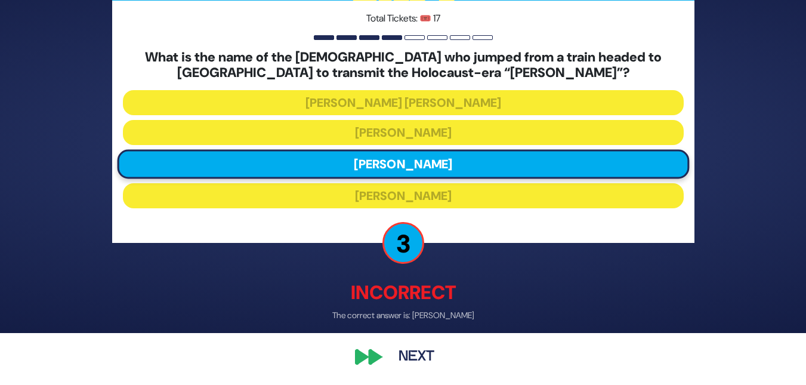
click at [415, 361] on button "Next" at bounding box center [416, 356] width 69 height 27
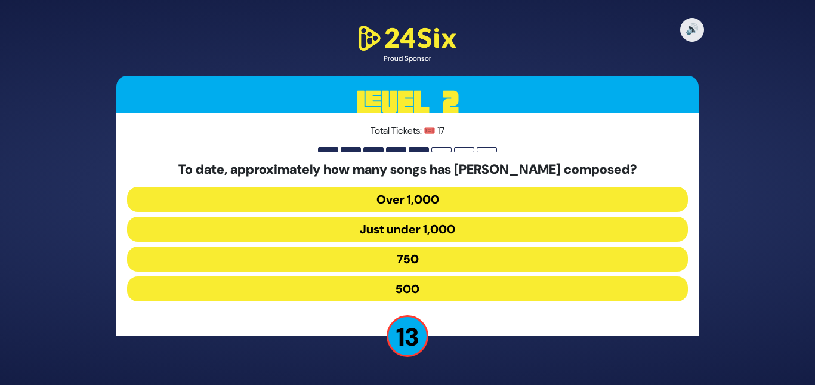
click at [404, 217] on button "Over 1,000" at bounding box center [407, 229] width 561 height 25
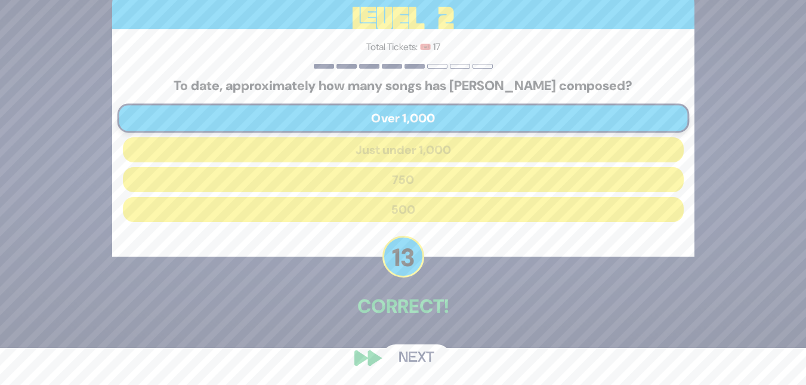
scroll to position [38, 0]
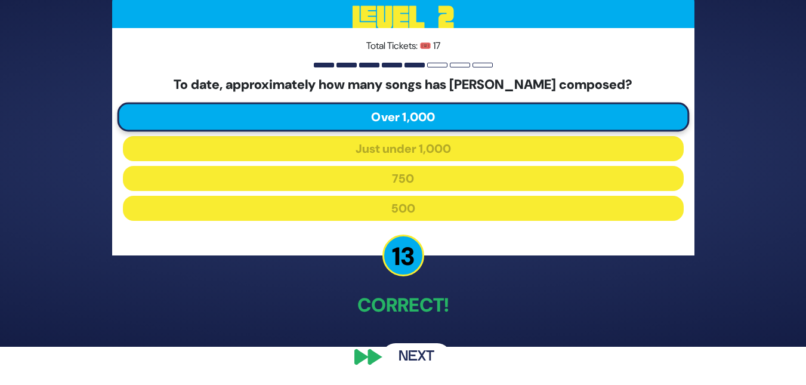
click at [427, 360] on button "Next" at bounding box center [416, 356] width 69 height 27
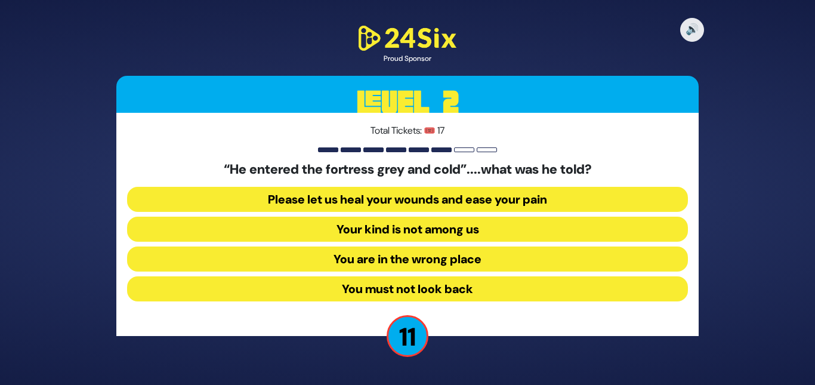
click at [438, 247] on button "Your kind is not among us" at bounding box center [407, 259] width 561 height 25
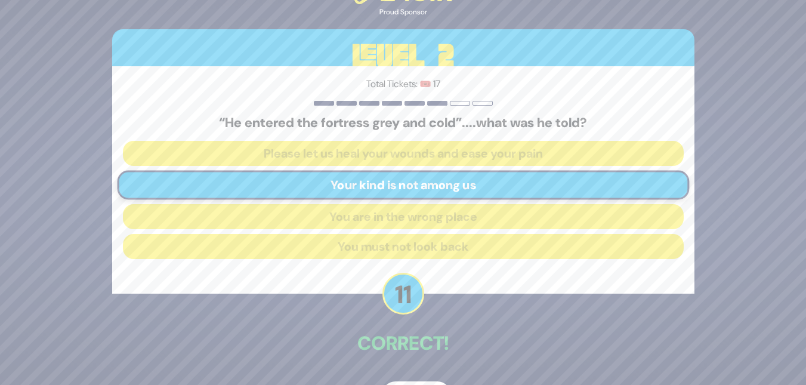
scroll to position [24, 0]
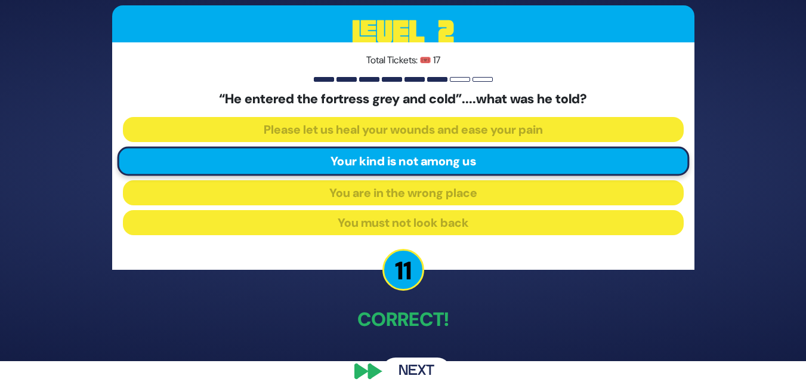
click at [406, 375] on button "Next" at bounding box center [416, 371] width 69 height 27
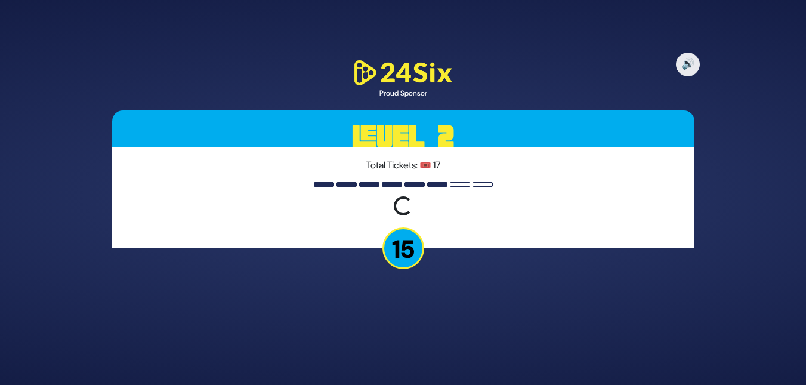
scroll to position [0, 0]
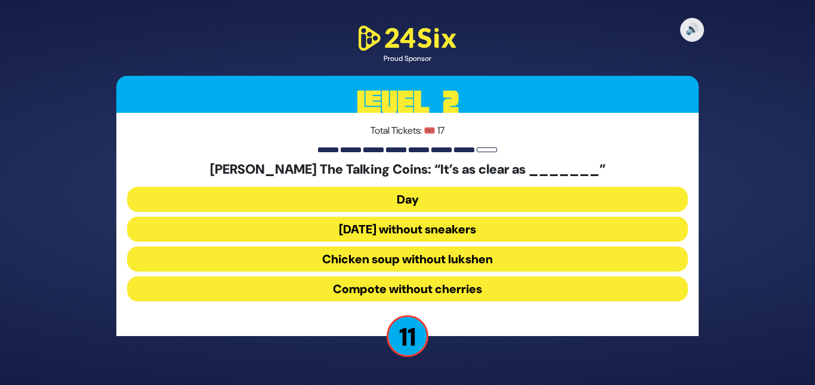
click at [442, 276] on button "Chicken soup without lukshen" at bounding box center [407, 288] width 561 height 25
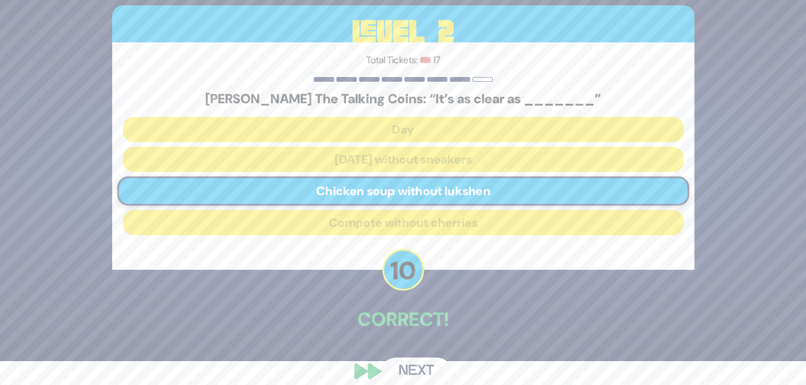
scroll to position [38, 0]
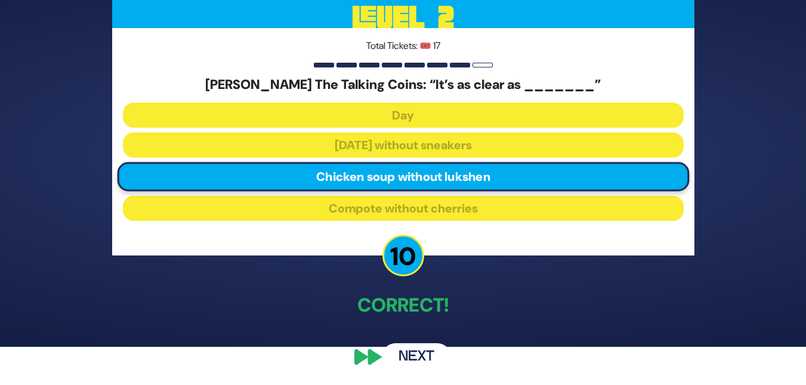
click at [420, 347] on button "Next" at bounding box center [416, 356] width 69 height 27
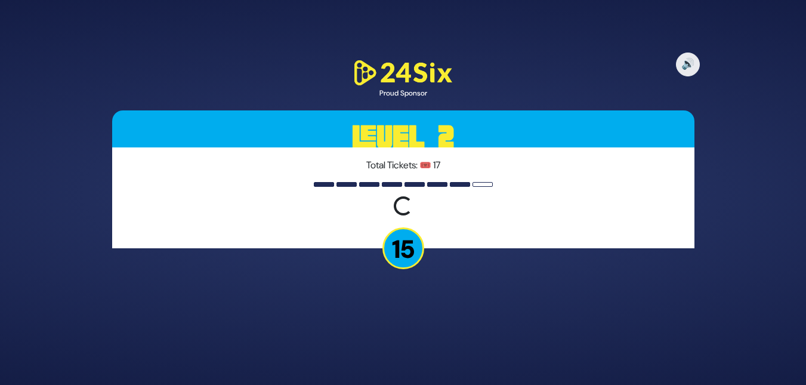
scroll to position [0, 0]
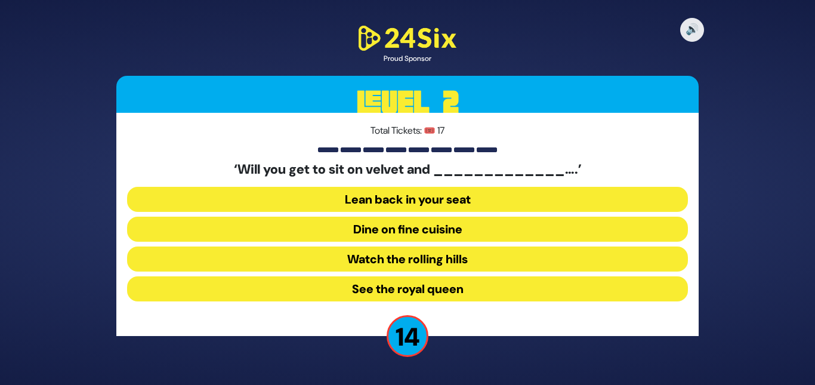
click at [421, 247] on button "Dine on fine cuisine" at bounding box center [407, 259] width 561 height 25
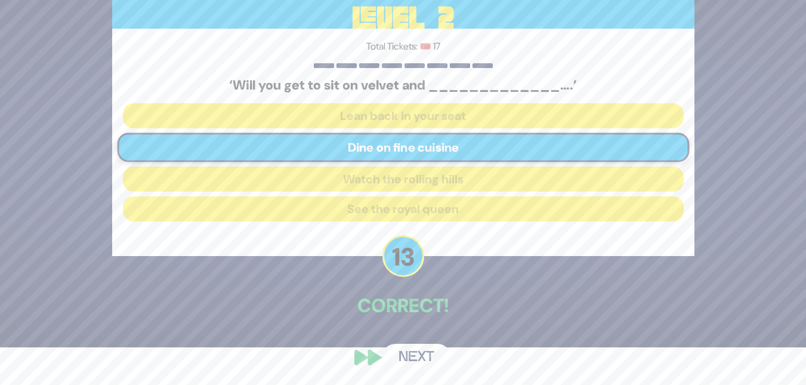
scroll to position [38, 0]
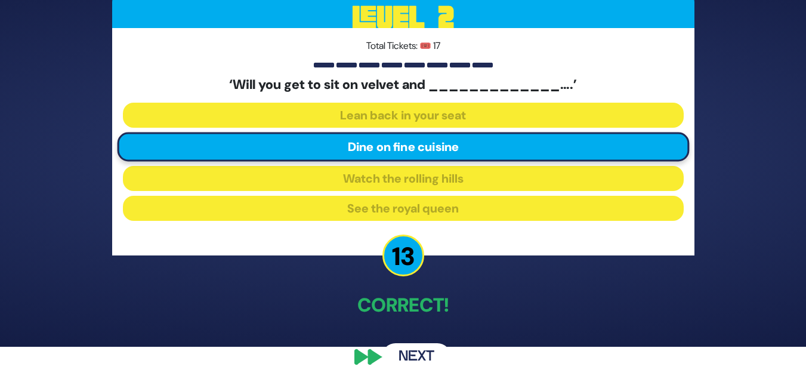
click at [426, 353] on button "Next" at bounding box center [416, 356] width 69 height 27
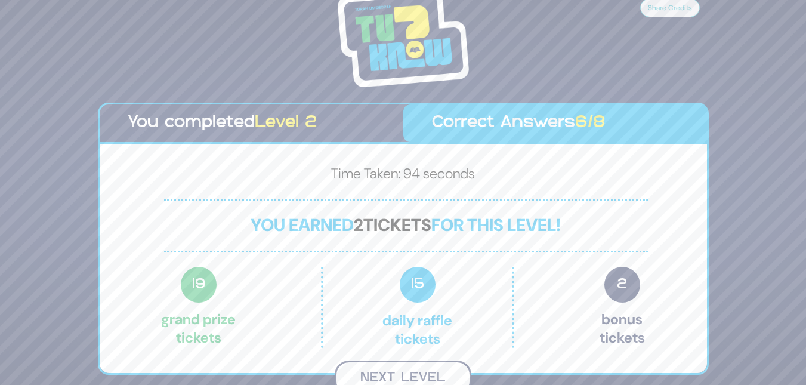
click at [417, 368] on button "Next Level" at bounding box center [403, 378] width 137 height 35
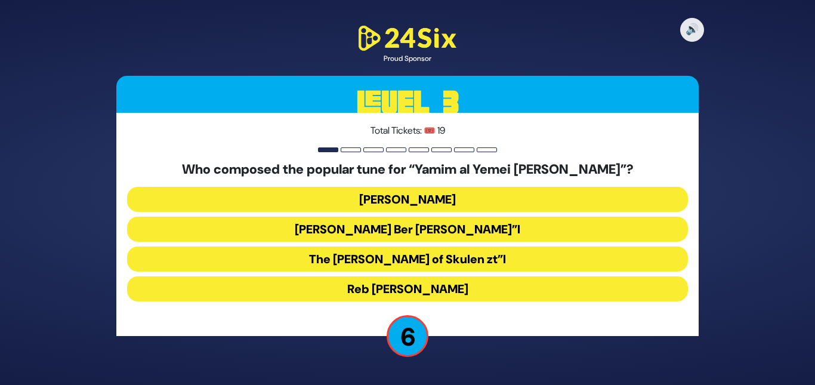
click at [378, 290] on button "Reb [PERSON_NAME]" at bounding box center [407, 288] width 561 height 25
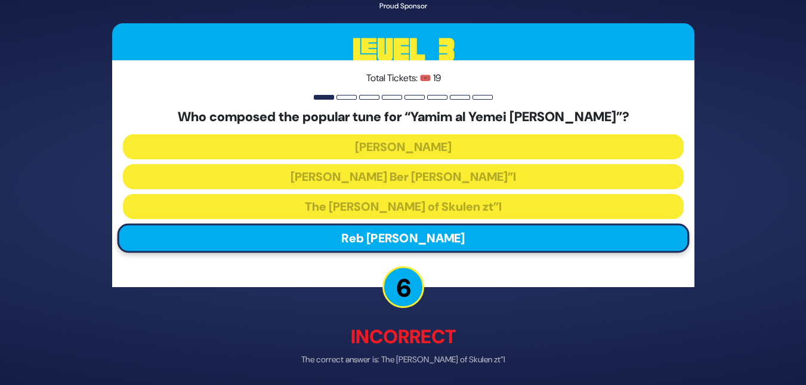
click at [798, 338] on div "🔊 Proud Sponsor Level 3 Total Tickets: 🎟️ 19 Who composed the popular tune for …" at bounding box center [403, 192] width 806 height 385
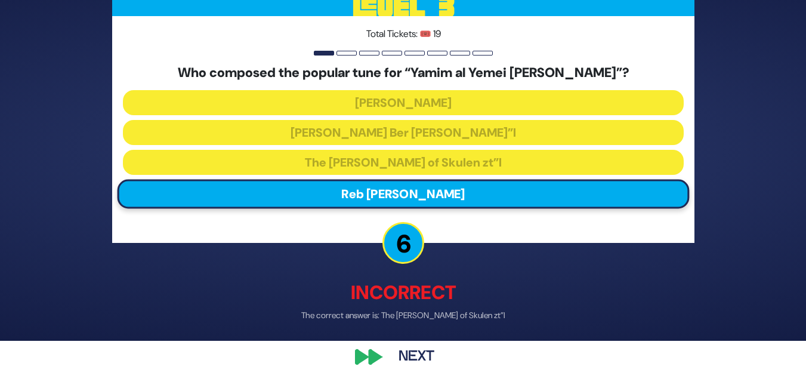
click at [418, 352] on button "Next" at bounding box center [416, 356] width 69 height 27
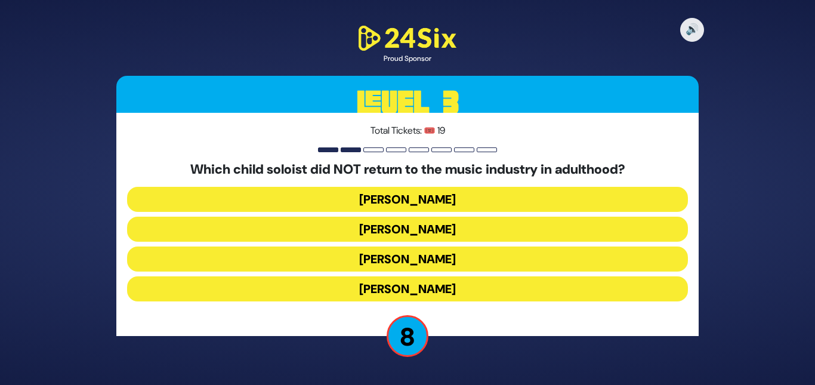
click at [419, 276] on button "[PERSON_NAME]" at bounding box center [407, 288] width 561 height 25
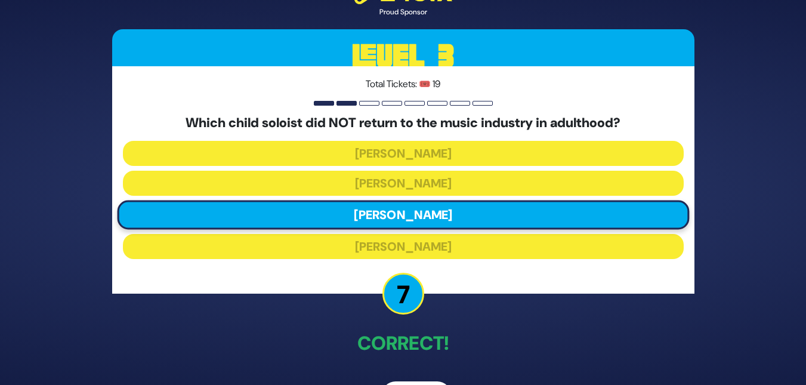
scroll to position [38, 0]
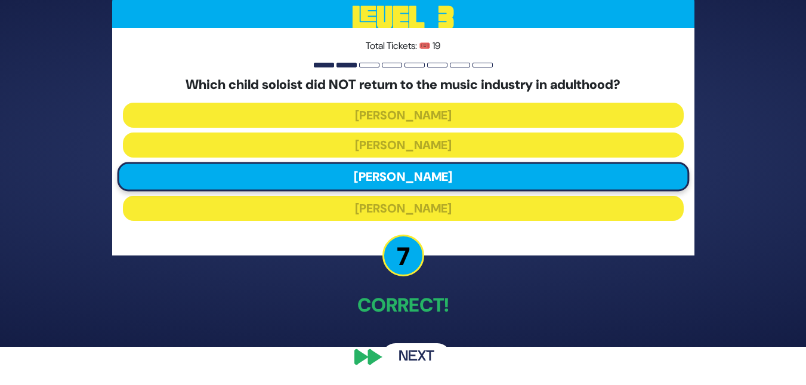
click at [410, 355] on button "Next" at bounding box center [416, 356] width 69 height 27
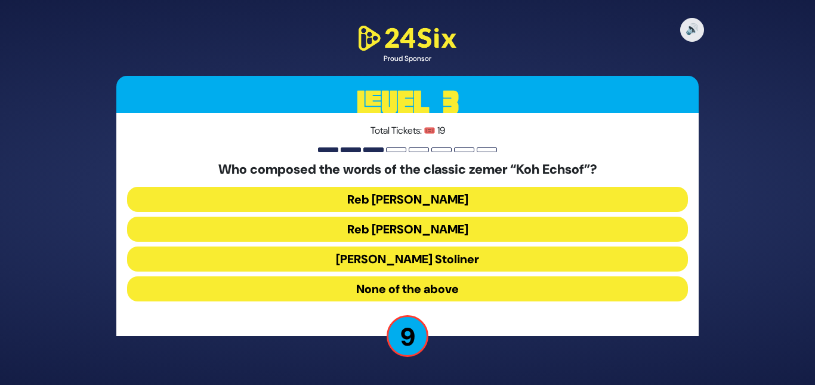
click at [408, 290] on button "None of the above" at bounding box center [407, 288] width 561 height 25
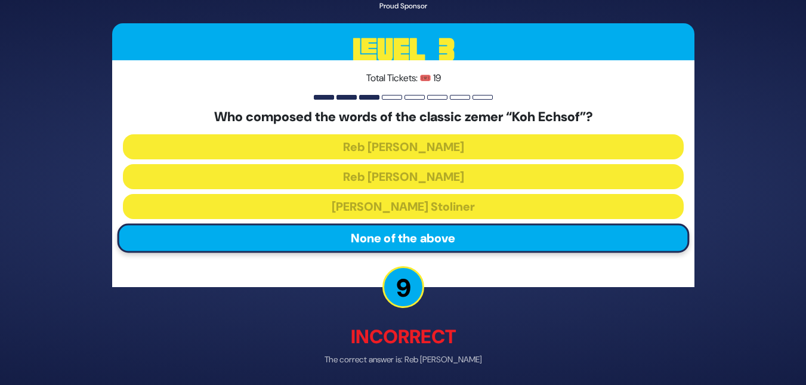
scroll to position [44, 0]
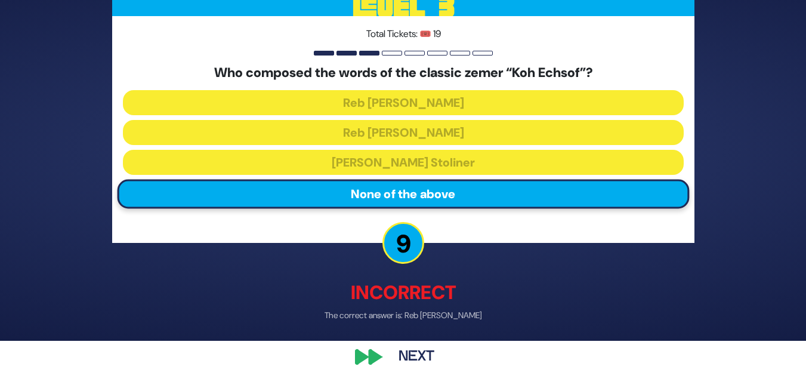
click at [428, 346] on button "Next" at bounding box center [416, 356] width 69 height 27
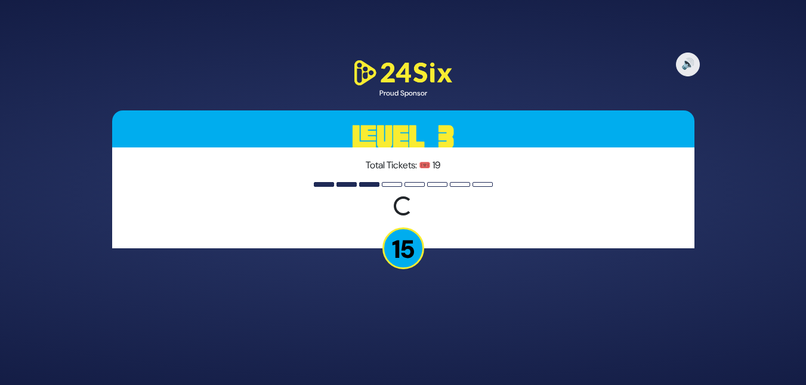
scroll to position [0, 0]
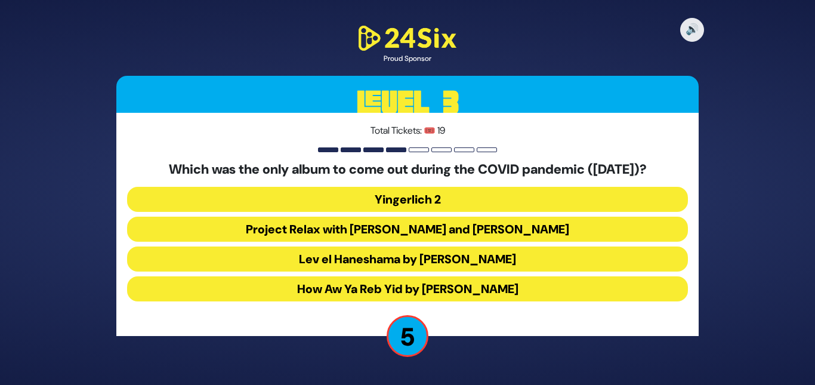
click at [373, 289] on button "How Aw Ya Reb Yid by [PERSON_NAME]" at bounding box center [407, 288] width 561 height 25
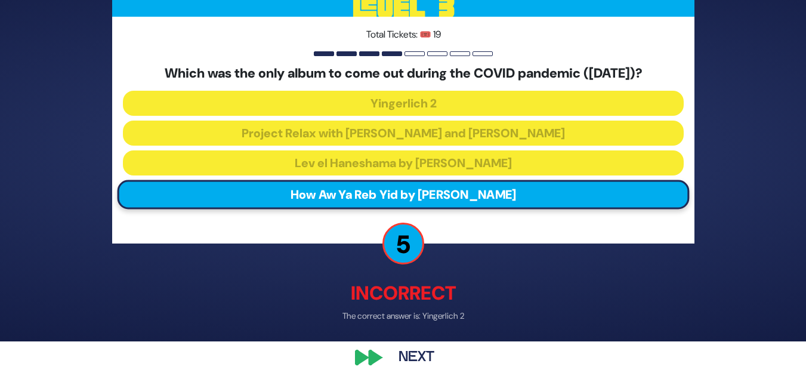
scroll to position [44, 0]
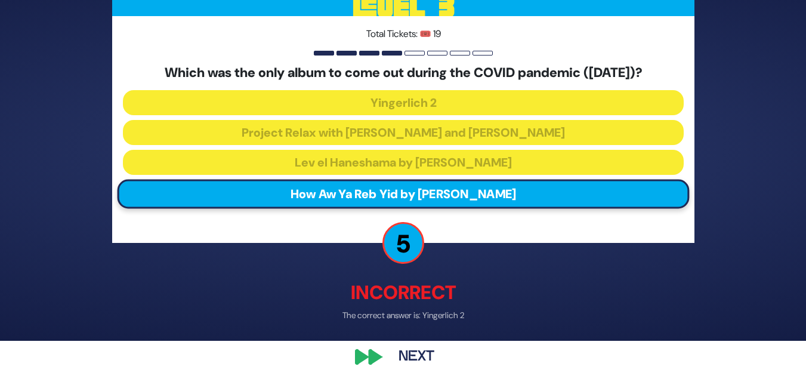
click at [430, 358] on button "Next" at bounding box center [416, 356] width 69 height 27
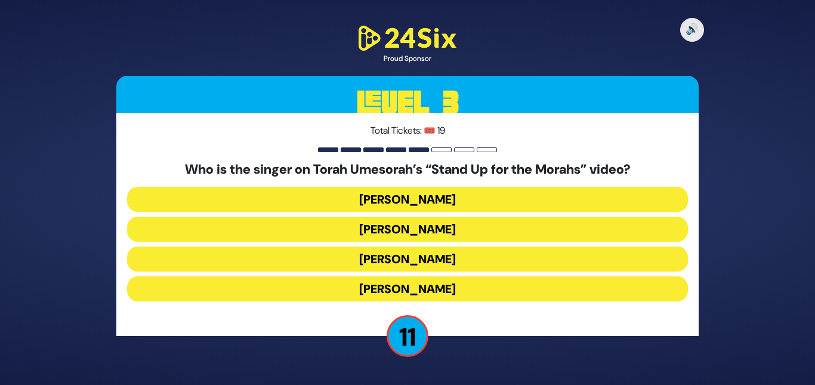
click at [394, 276] on button "[PERSON_NAME]" at bounding box center [407, 288] width 561 height 25
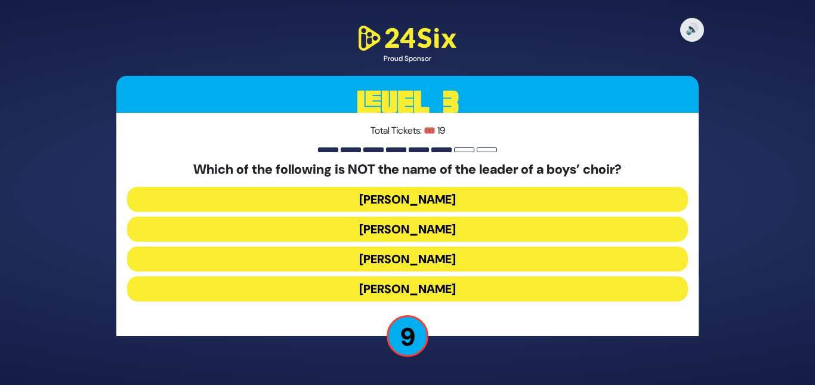
click at [402, 217] on button "[PERSON_NAME]" at bounding box center [407, 229] width 561 height 25
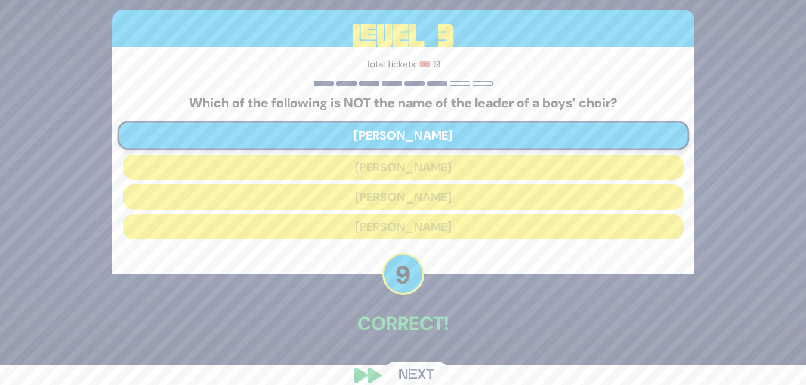
scroll to position [38, 0]
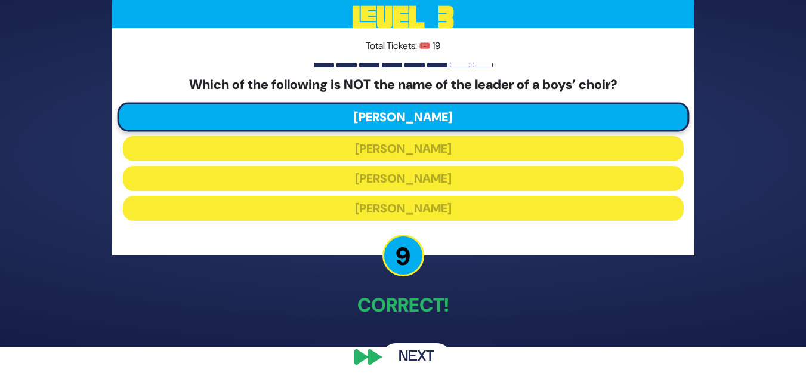
click at [419, 348] on button "Next" at bounding box center [416, 356] width 69 height 27
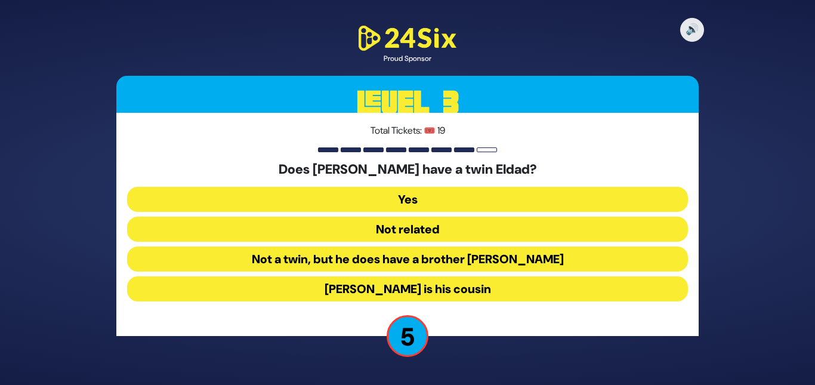
click at [411, 276] on button "Not a twin, but he does have a brother [PERSON_NAME]" at bounding box center [407, 288] width 561 height 25
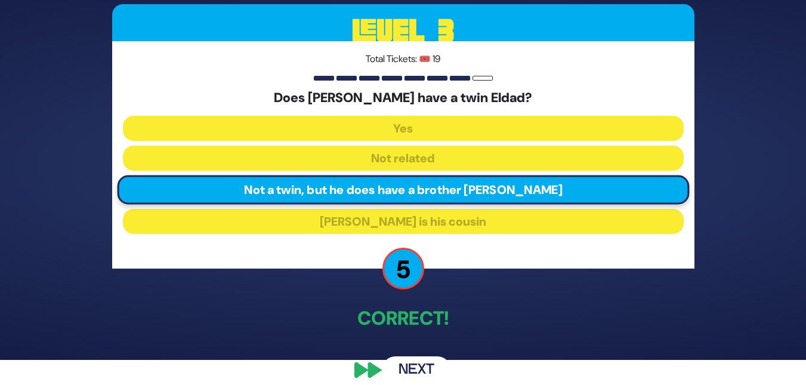
scroll to position [38, 0]
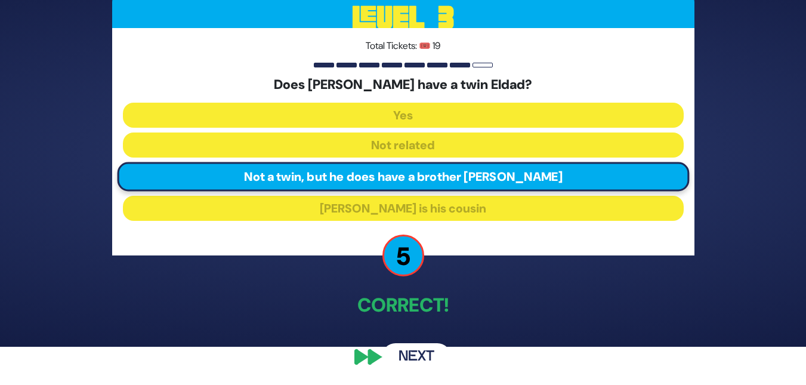
click at [431, 349] on button "Next" at bounding box center [416, 356] width 69 height 27
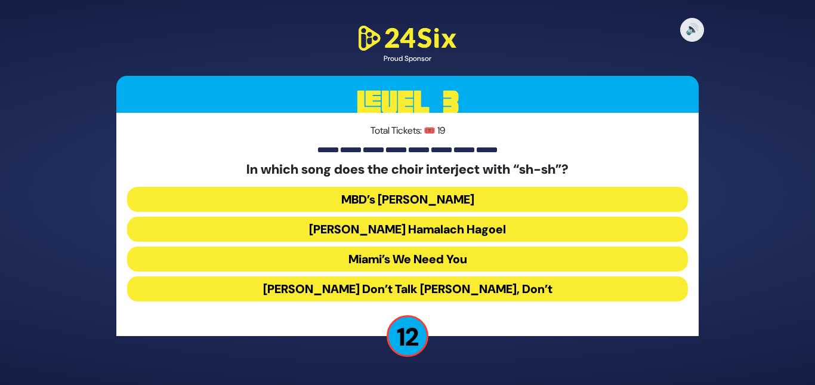
click at [389, 276] on button "Miami’s We Need You" at bounding box center [407, 288] width 561 height 25
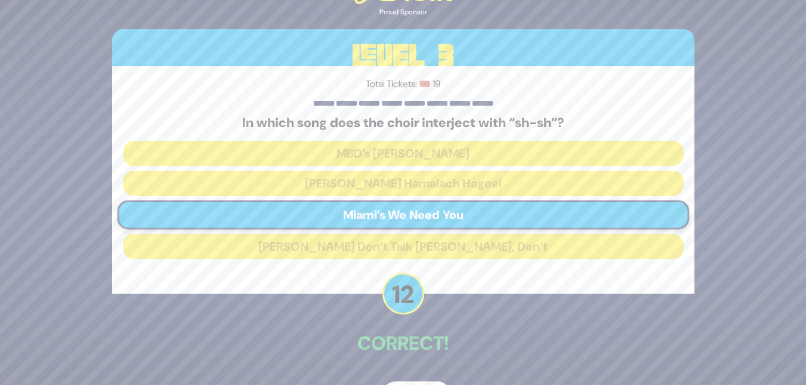
click at [798, 368] on div "🔊 Proud Sponsor Level 3 Total Tickets: 🎟️ 19 In which song does the choir inter…" at bounding box center [403, 192] width 806 height 385
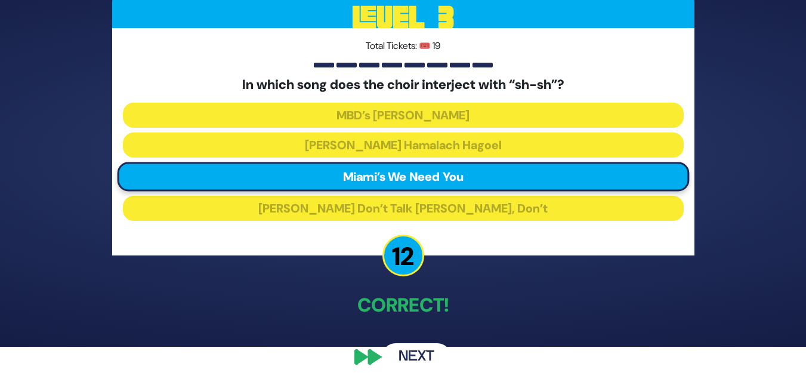
click at [421, 350] on button "Next" at bounding box center [416, 356] width 69 height 27
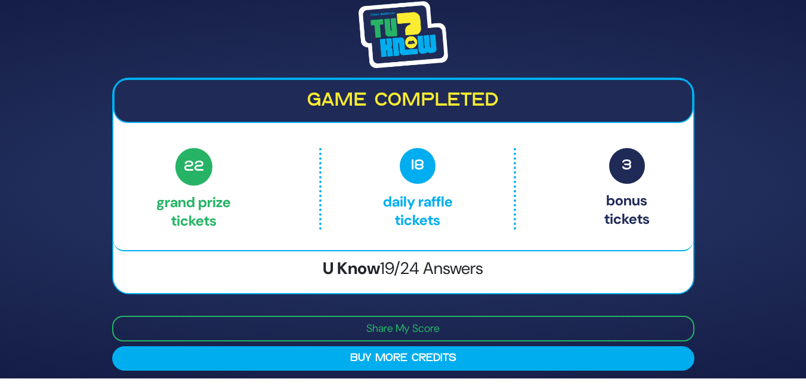
scroll to position [0, 0]
